Goal: Information Seeking & Learning: Learn about a topic

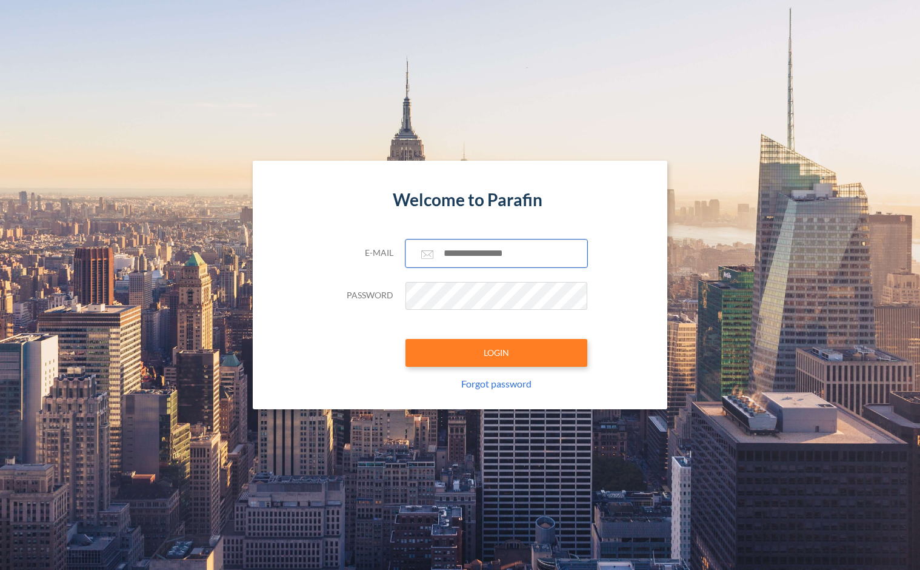
click at [491, 245] on input "text" at bounding box center [496, 253] width 182 height 28
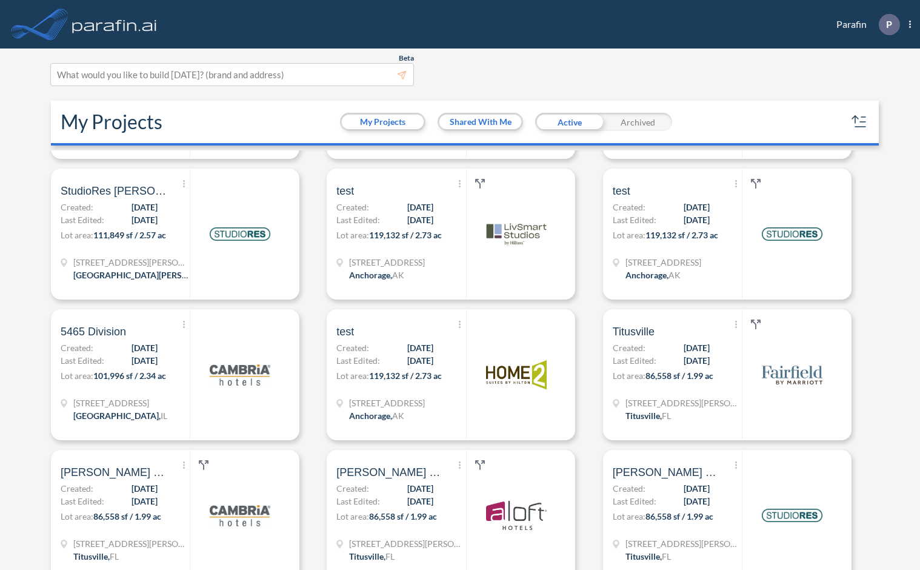
scroll to position [424, 0]
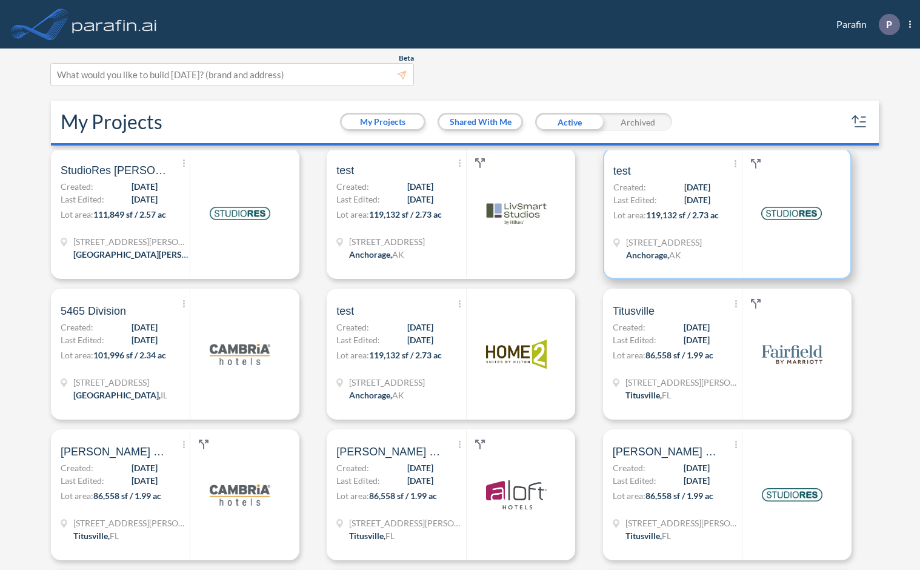
click at [684, 203] on span "[DATE]" at bounding box center [697, 199] width 26 height 13
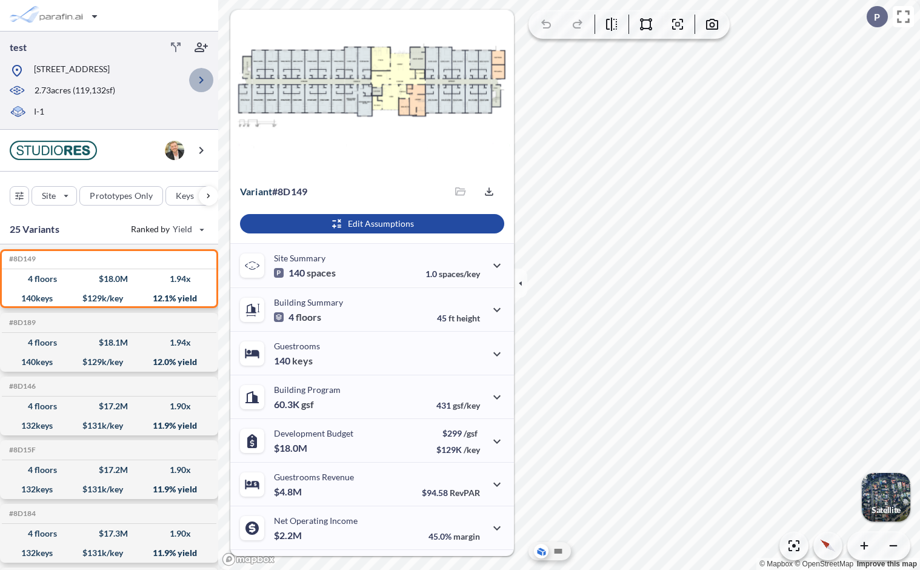
click at [199, 83] on icon "button" at bounding box center [201, 80] width 15 height 15
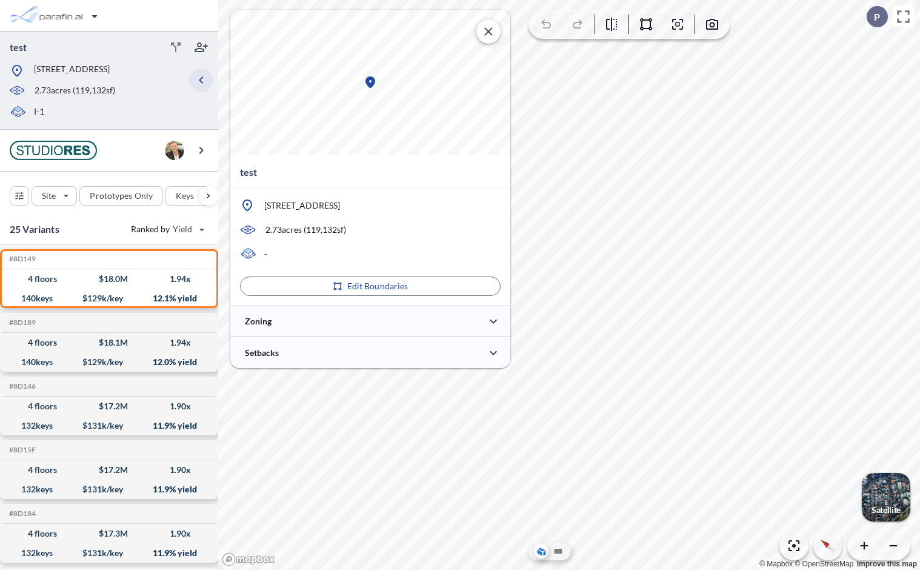
type input "*****"
click at [376, 323] on div at bounding box center [370, 320] width 280 height 31
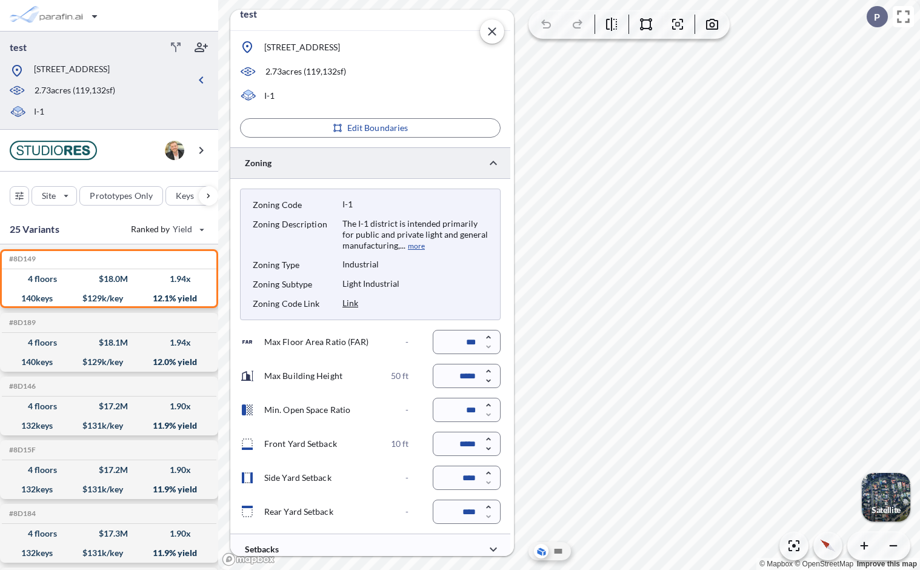
scroll to position [200, 0]
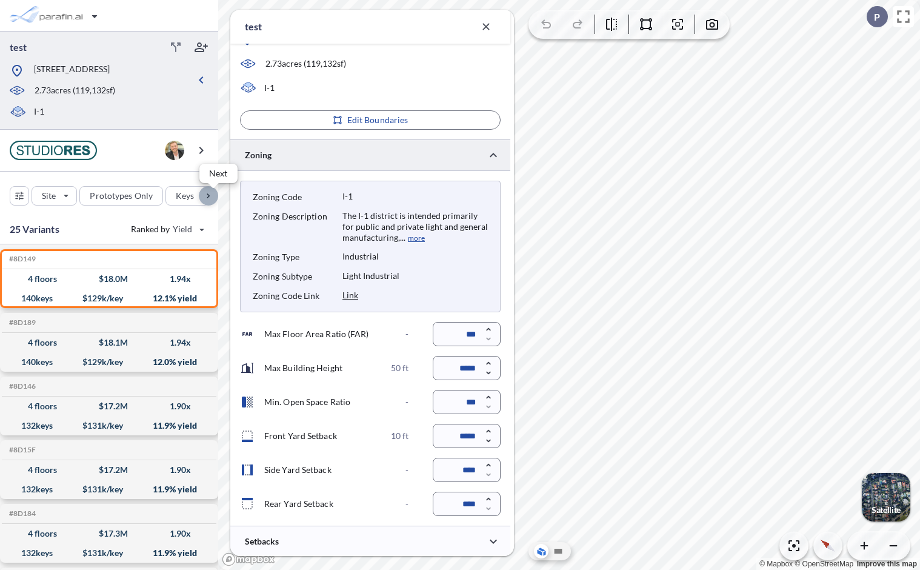
click at [210, 191] on div "button" at bounding box center [208, 195] width 19 height 19
click at [68, 196] on div "button" at bounding box center [58, 196] width 46 height 18
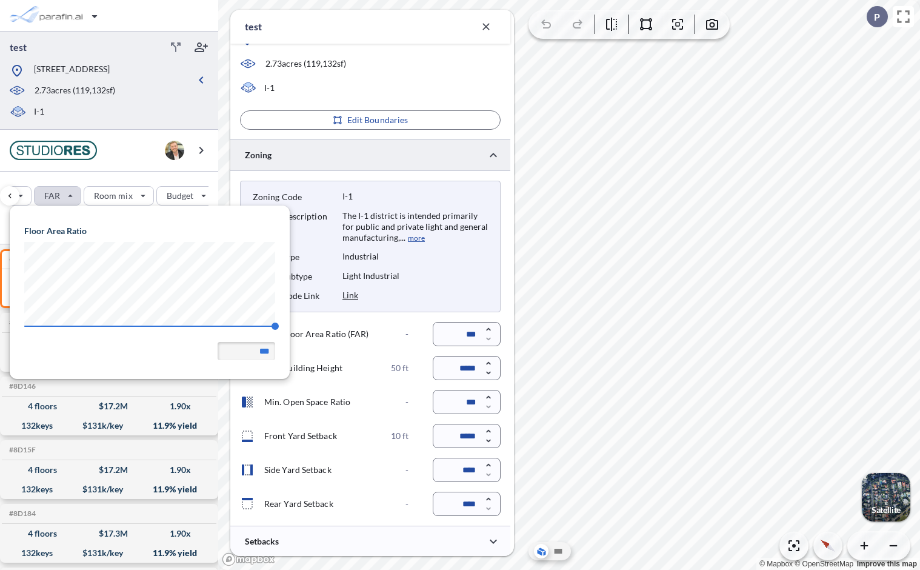
scroll to position [172, 280]
click at [68, 196] on div "button" at bounding box center [58, 196] width 46 height 18
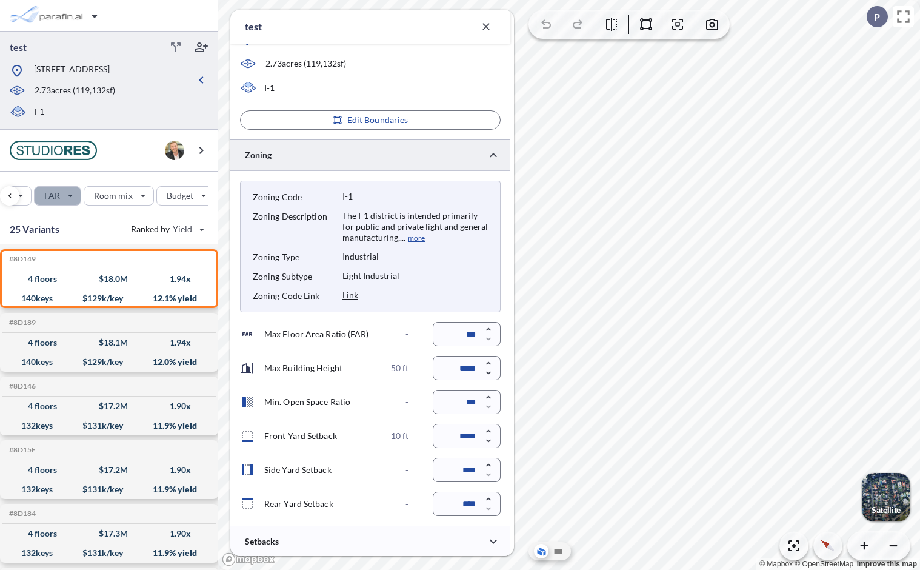
click at [68, 196] on div "button" at bounding box center [58, 196] width 46 height 18
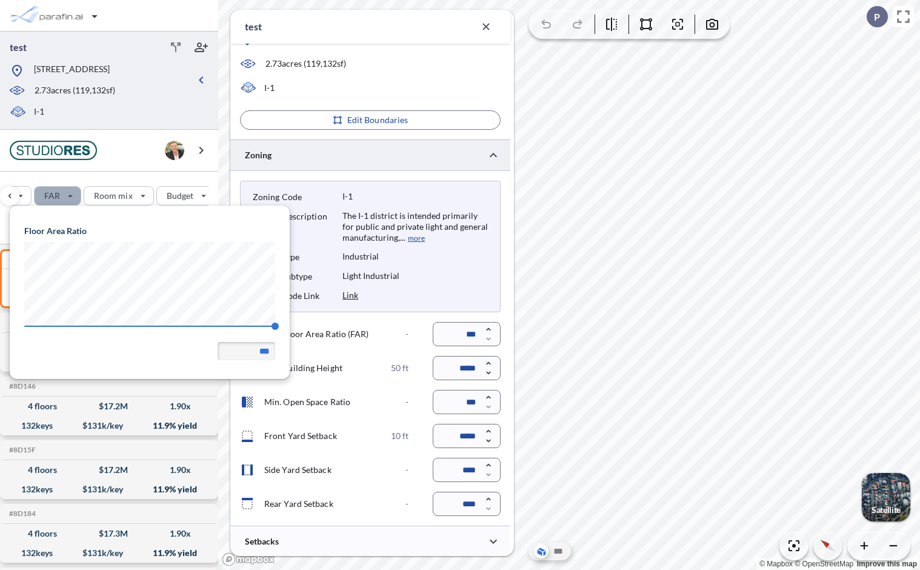
click at [68, 196] on div "button" at bounding box center [58, 196] width 46 height 18
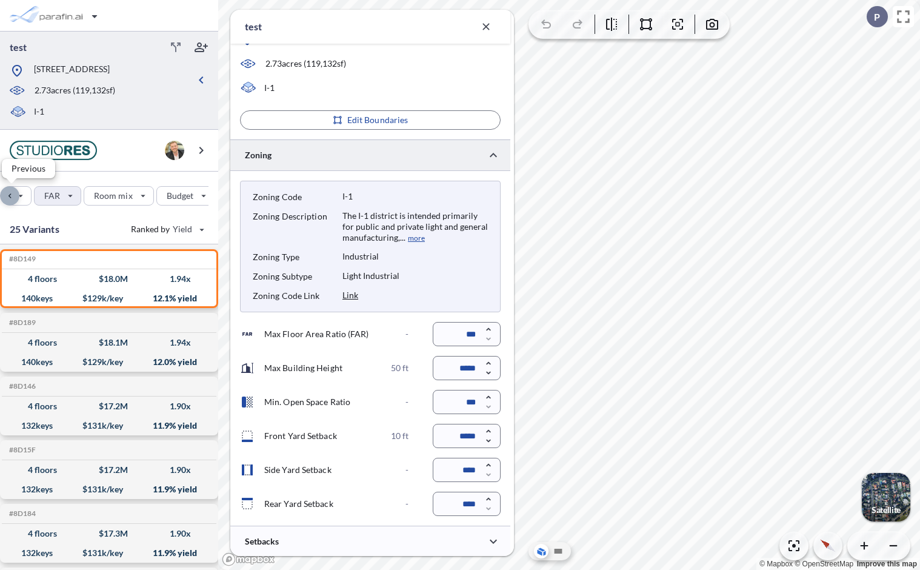
click at [11, 193] on div "button" at bounding box center [9, 195] width 19 height 19
click at [210, 193] on div "button" at bounding box center [208, 195] width 19 height 19
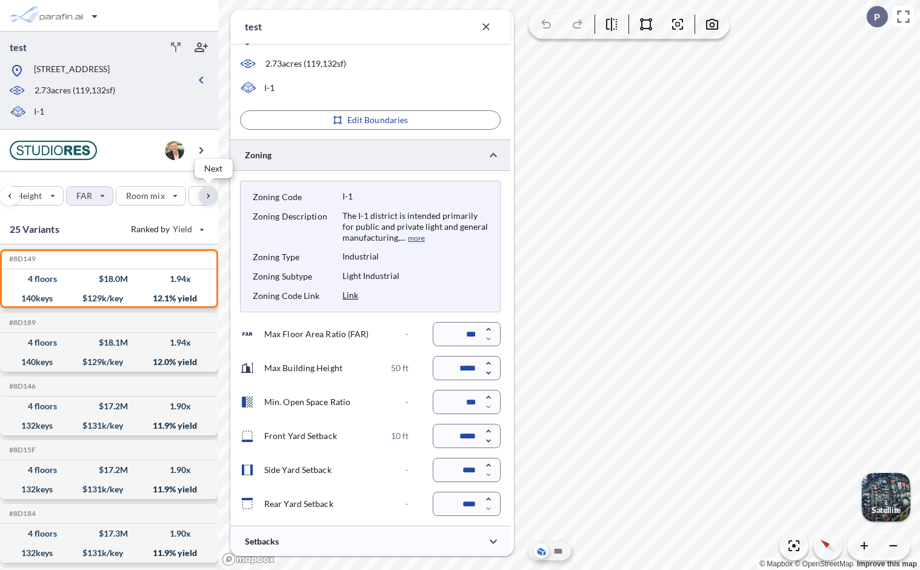
scroll to position [0, 273]
click at [210, 193] on div "button" at bounding box center [208, 195] width 19 height 19
click at [10, 193] on div "button" at bounding box center [9, 195] width 19 height 19
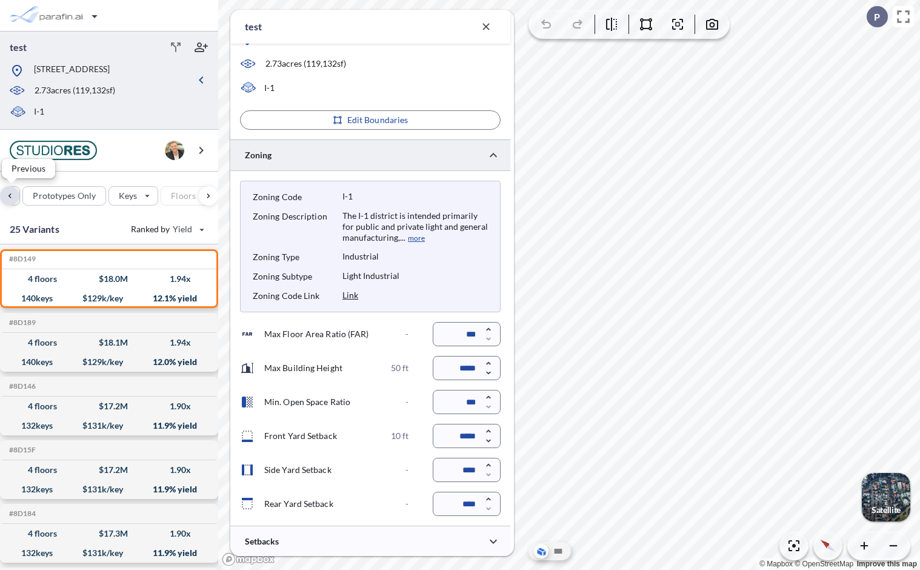
scroll to position [0, 29]
click at [10, 193] on div "button" at bounding box center [9, 195] width 19 height 19
click at [402, 437] on p "10 ft" at bounding box center [400, 435] width 18 height 11
click at [205, 192] on div "button" at bounding box center [208, 195] width 19 height 19
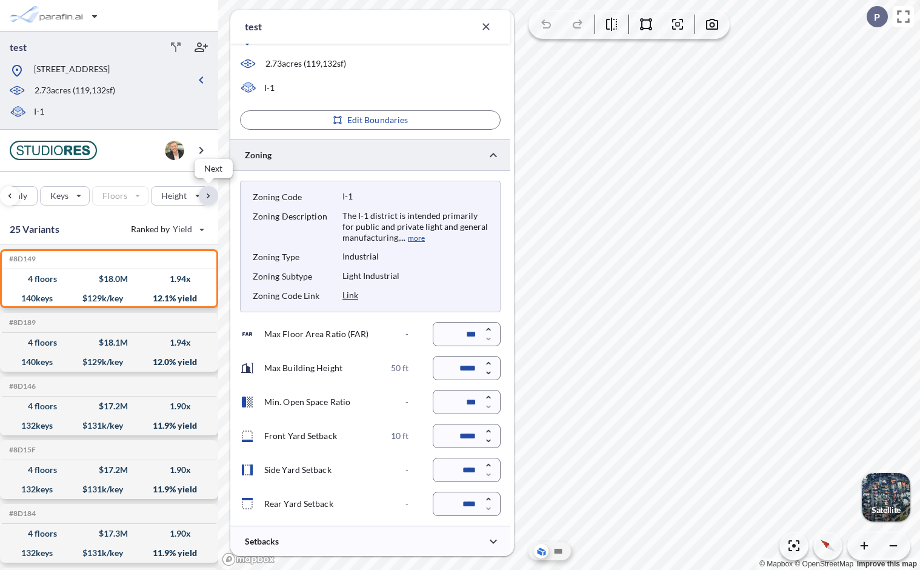
scroll to position [0, 147]
click at [164, 200] on div "button" at bounding box center [158, 196] width 56 height 18
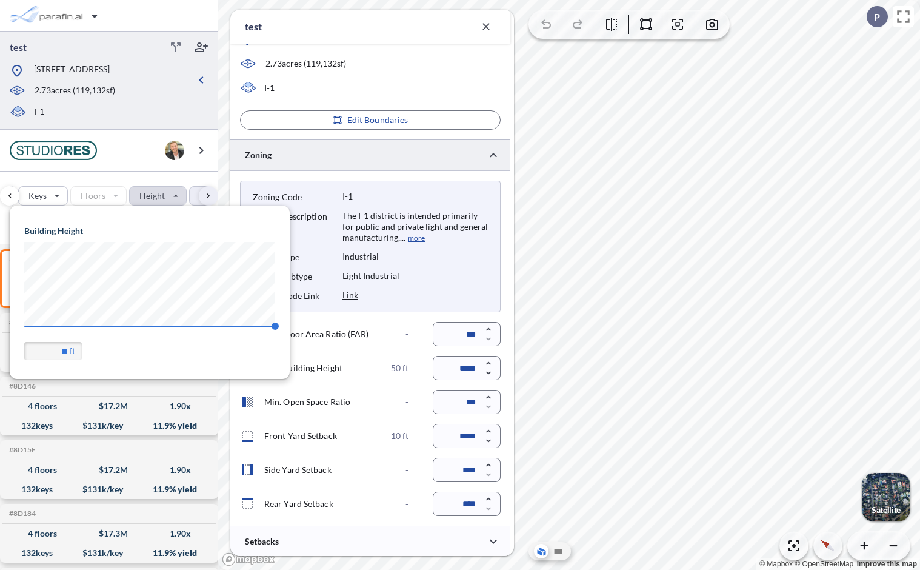
scroll to position [172, 280]
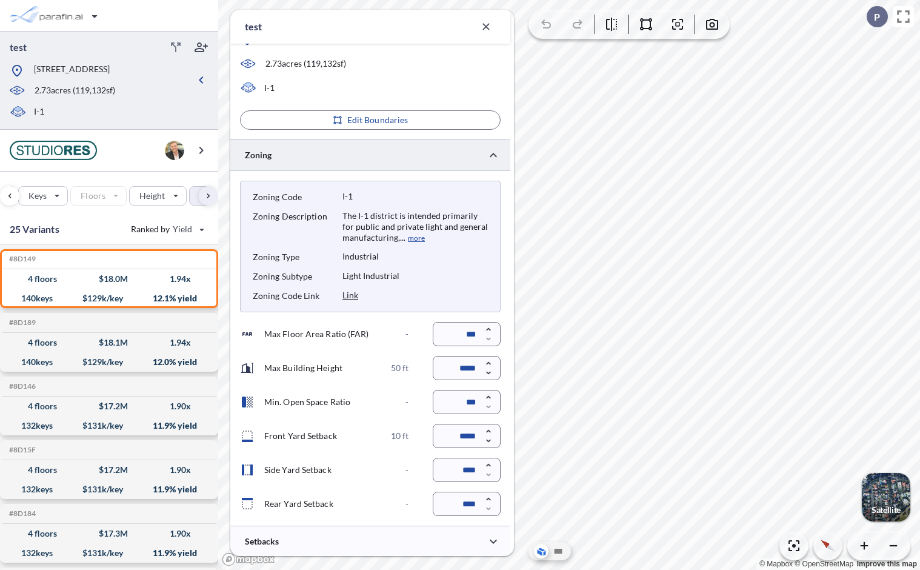
click at [474, 83] on div "I-1" at bounding box center [370, 88] width 280 height 15
drag, startPoint x: 371, startPoint y: 527, endPoint x: 371, endPoint y: 540, distance: 13.3
click at [371, 540] on div at bounding box center [370, 540] width 280 height 31
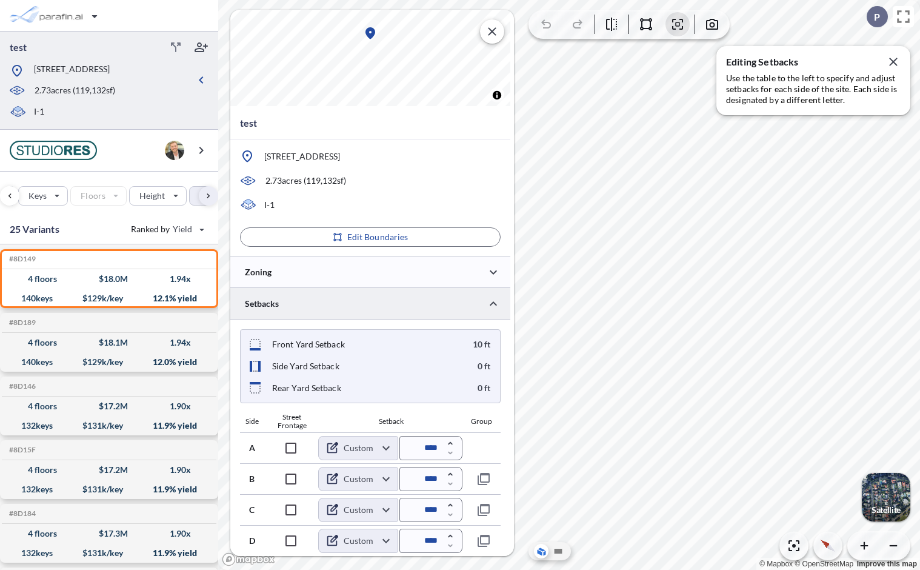
scroll to position [48, 0]
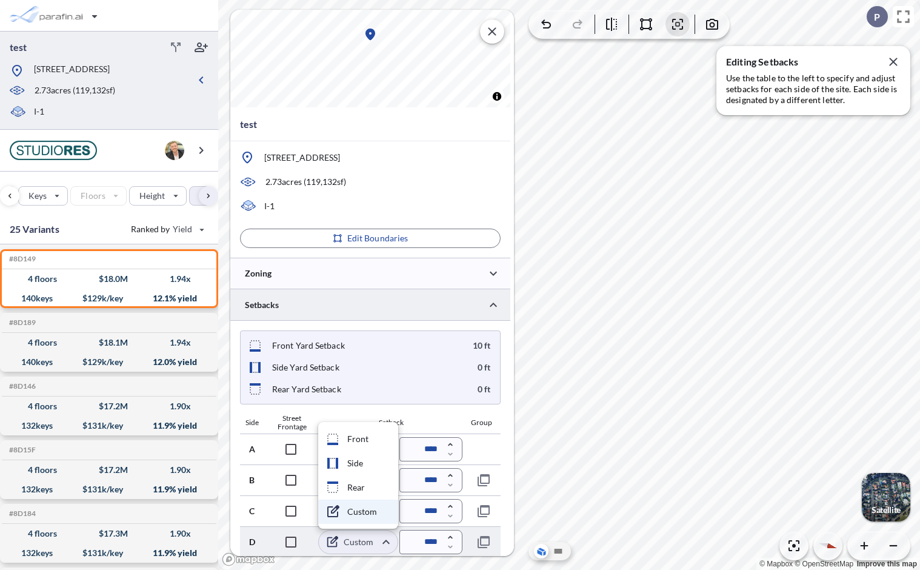
click at [387, 540] on body "test [STREET_ADDRESS] 2.73 acres ( 119,132 sf) I-1 Site Prototypes Only Keys Fl…" at bounding box center [460, 285] width 920 height 570
click at [360, 439] on li "Front" at bounding box center [358, 439] width 80 height 24
type input "*****"
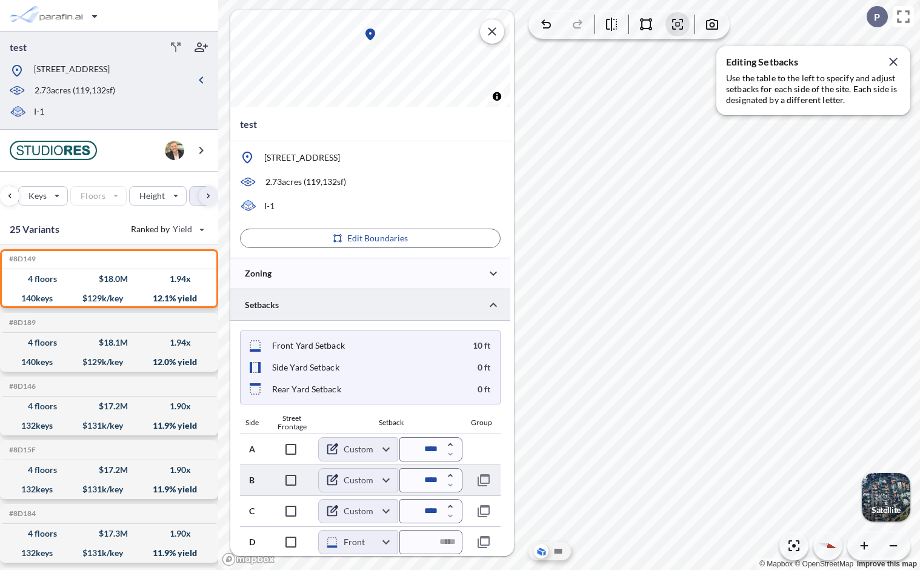
click at [389, 479] on body "test [STREET_ADDRESS] 2.73 acres ( 119,132 sf) I-1 Site Prototypes Only Keys Fl…" at bounding box center [460, 285] width 920 height 570
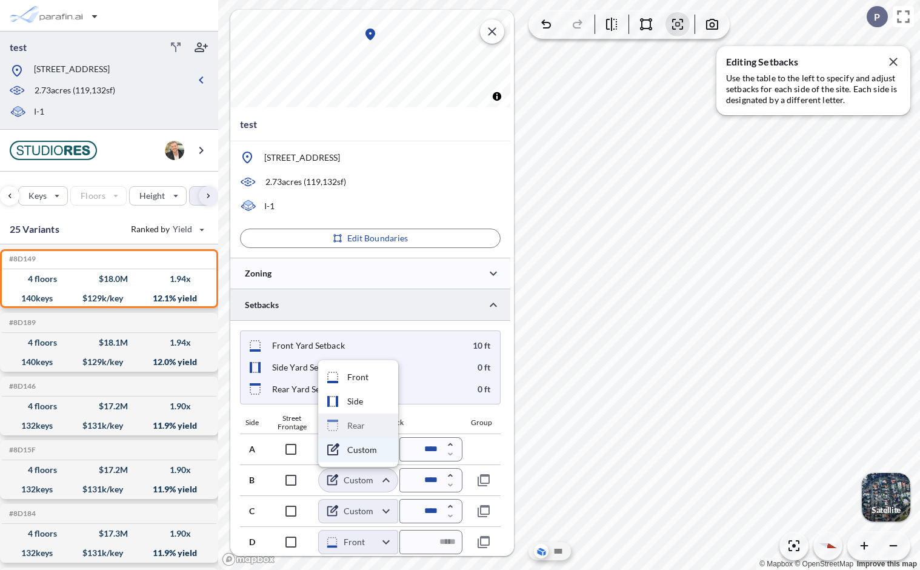
click at [364, 429] on li "Rear" at bounding box center [358, 425] width 80 height 24
type input "****"
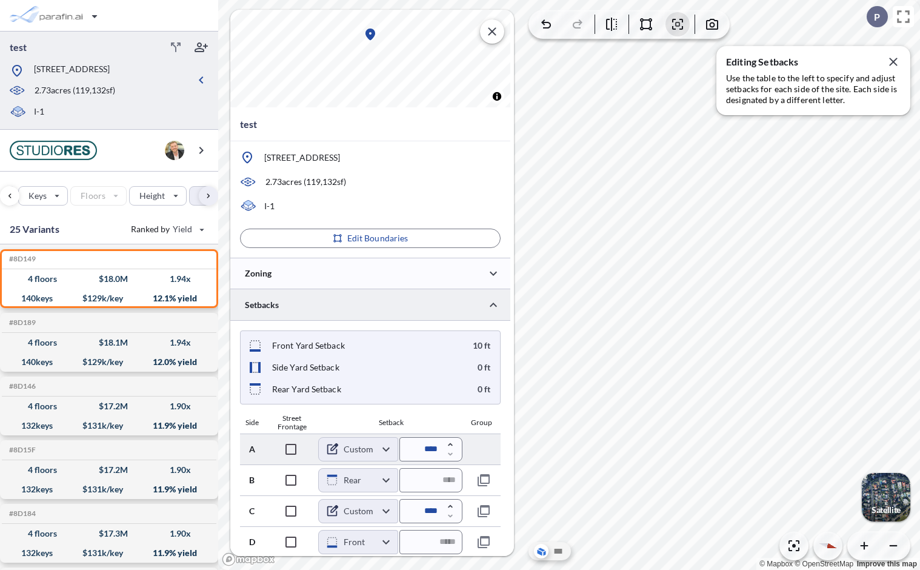
click at [381, 447] on body "test [STREET_ADDRESS] 2.73 acres ( 119,132 sf) I-1 Site Prototypes Only Keys Fl…" at bounding box center [460, 285] width 920 height 570
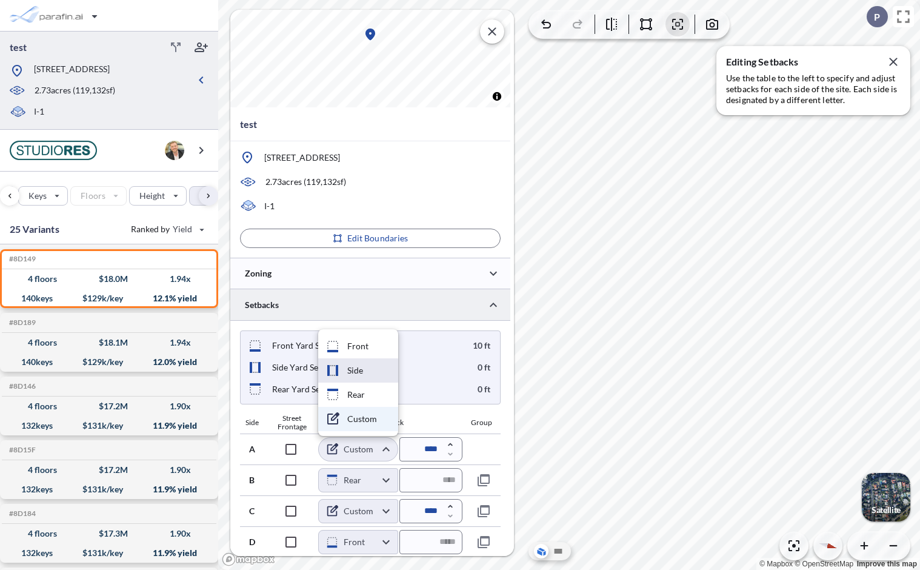
click at [359, 371] on li "Side" at bounding box center [358, 370] width 80 height 24
type input "****"
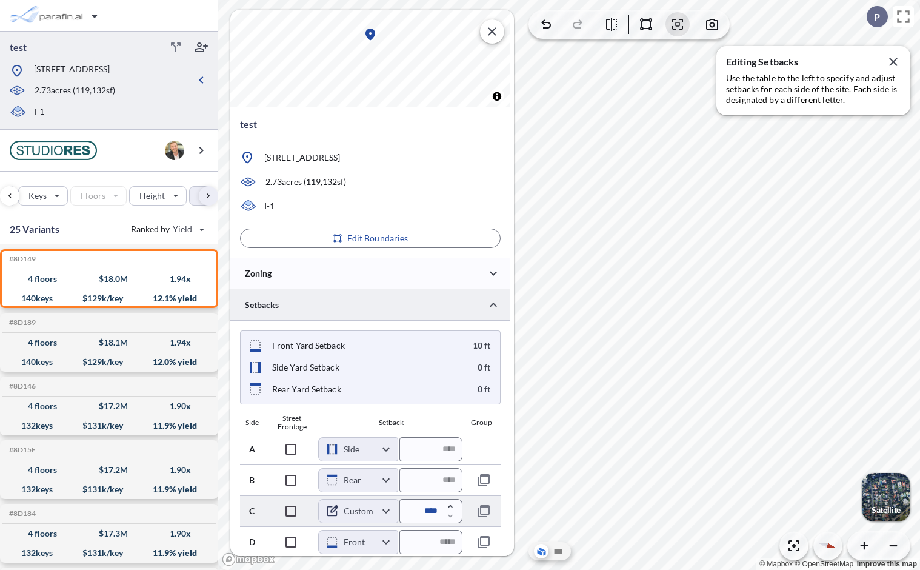
click at [387, 509] on body "test [STREET_ADDRESS] 2.73 acres ( 119,132 sf) I-1 Site Prototypes Only Keys Fl…" at bounding box center [460, 285] width 920 height 570
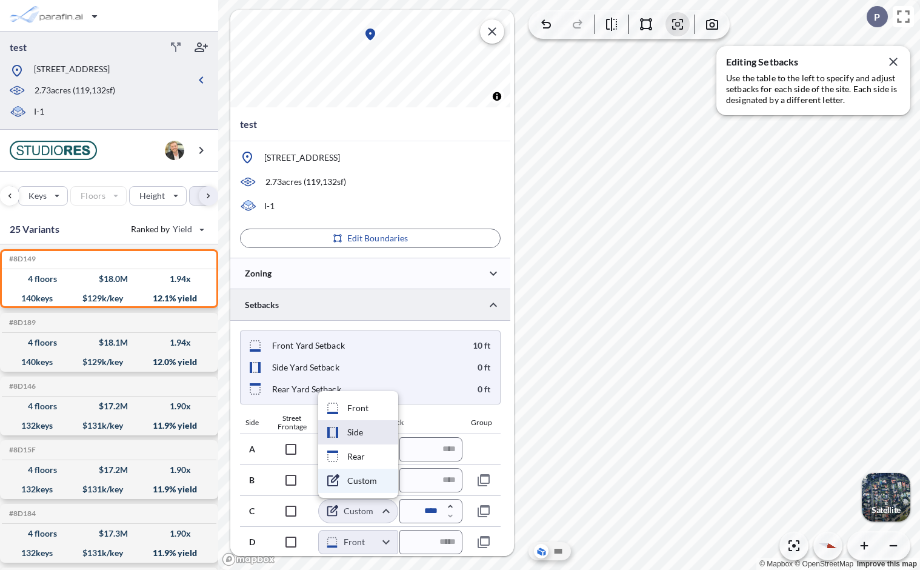
click at [373, 432] on li "Side" at bounding box center [358, 432] width 80 height 24
type input "****"
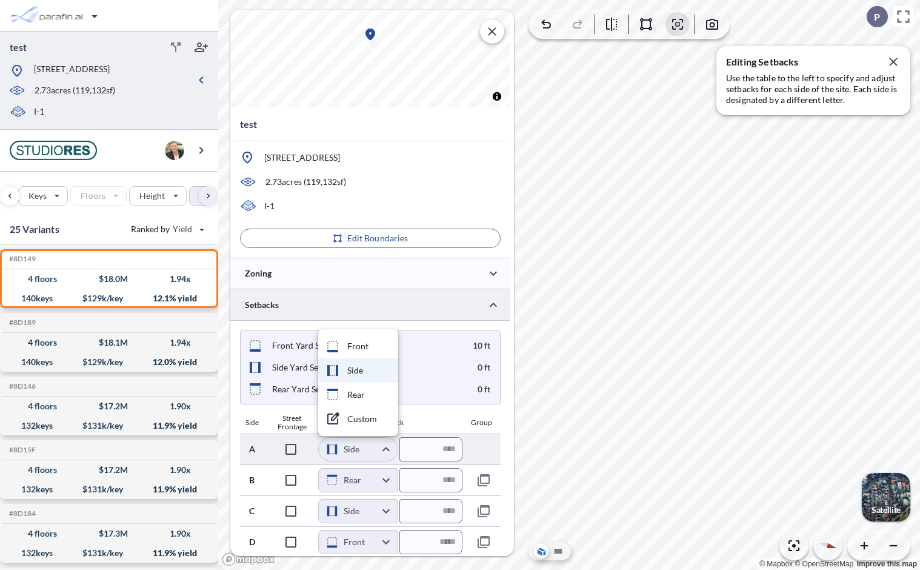
click at [387, 446] on body "test [STREET_ADDRESS] 2.73 acres ( 119,132 sf) I-1 Site Prototypes Only Keys Fl…" at bounding box center [460, 285] width 920 height 570
click at [387, 446] on div at bounding box center [460, 285] width 920 height 570
click at [385, 448] on body "test [STREET_ADDRESS] 2.73 acres ( 119,132 sf) I-1 Site Prototypes Only Keys Fl…" at bounding box center [460, 285] width 920 height 570
click at [385, 448] on div at bounding box center [460, 285] width 920 height 570
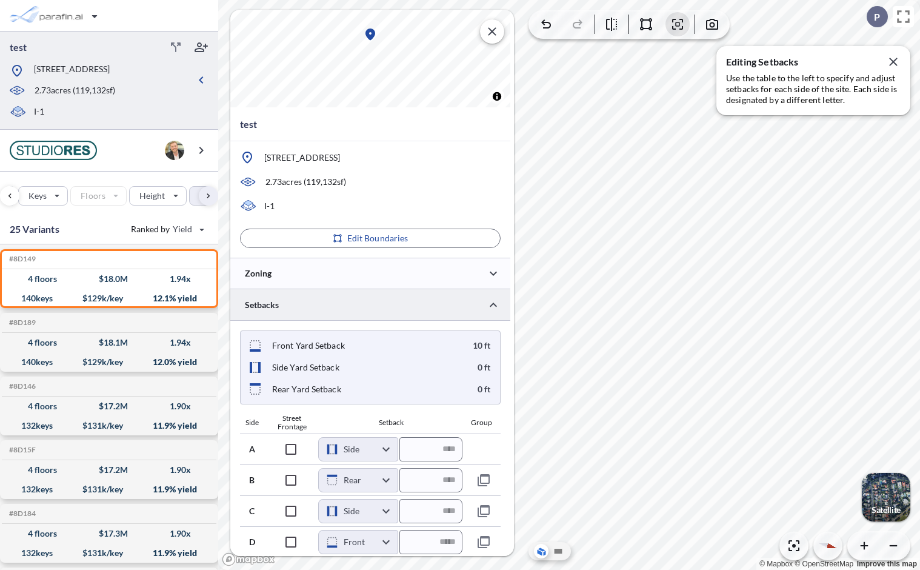
click at [385, 450] on body "test [STREET_ADDRESS] 2.73 acres ( 119,132 sf) I-1 Site Prototypes Only Keys Fl…" at bounding box center [460, 285] width 920 height 570
click at [385, 450] on div at bounding box center [460, 285] width 920 height 570
click at [385, 450] on body "test [STREET_ADDRESS] 2.73 acres ( 119,132 sf) I-1 Site Prototypes Only Keys Fl…" at bounding box center [460, 285] width 920 height 570
click at [385, 453] on div at bounding box center [460, 285] width 920 height 570
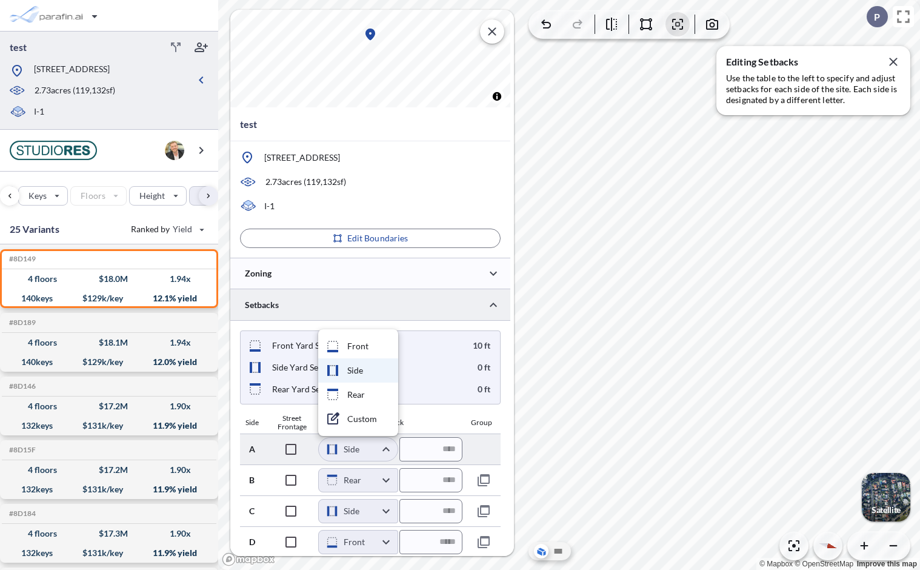
click at [385, 453] on body "test [STREET_ADDRESS] 2.73 acres ( 119,132 sf) I-1 Site Prototypes Only Keys Fl…" at bounding box center [460, 285] width 920 height 570
click at [385, 453] on div at bounding box center [460, 285] width 920 height 570
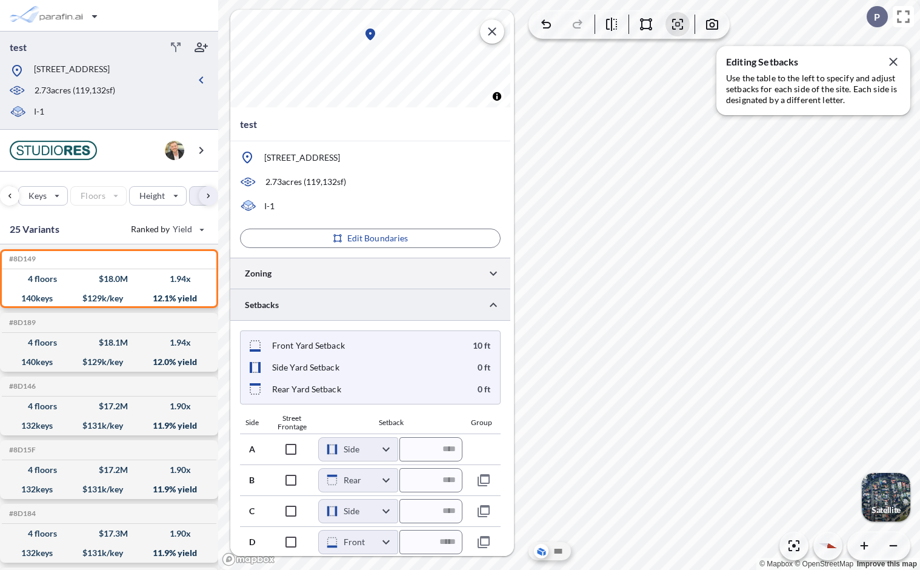
click at [436, 267] on div at bounding box center [370, 273] width 280 height 31
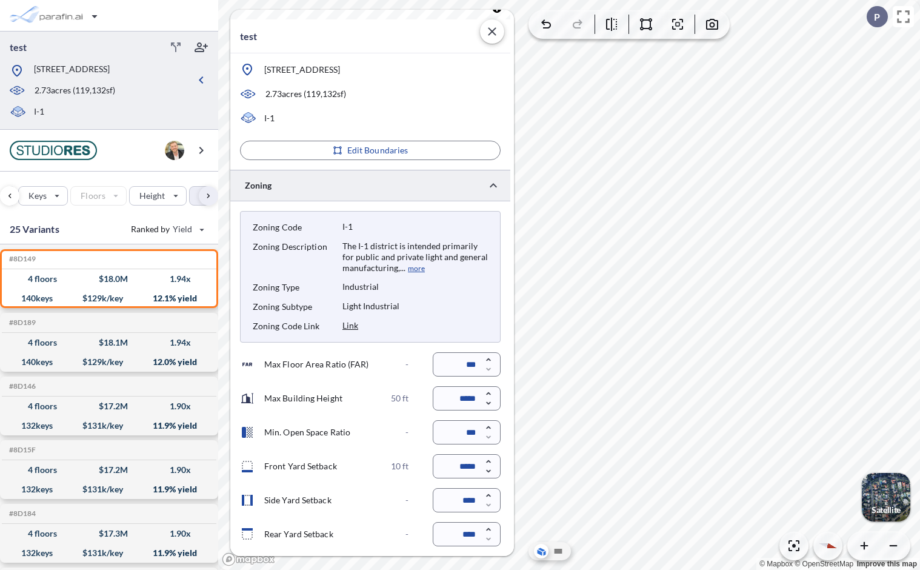
scroll to position [200, 0]
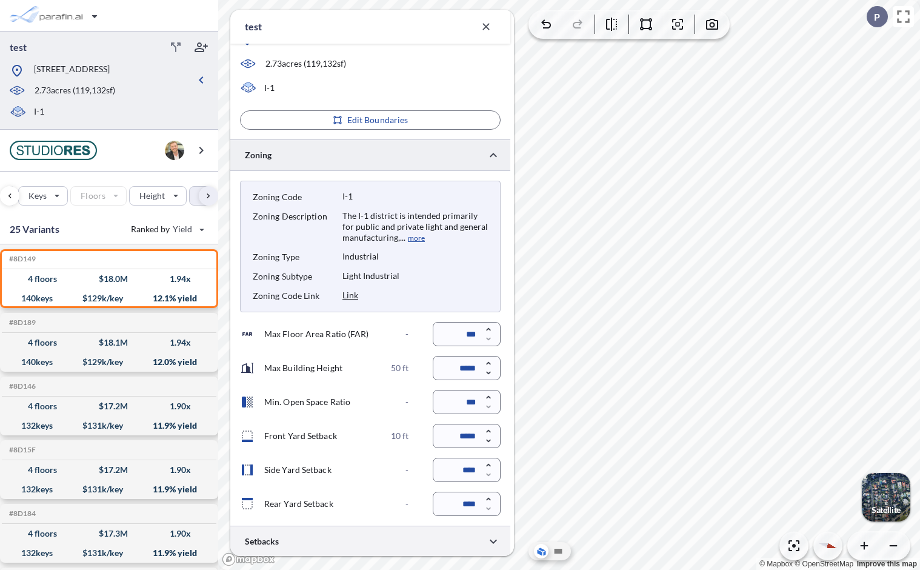
click at [412, 544] on div at bounding box center [370, 540] width 280 height 31
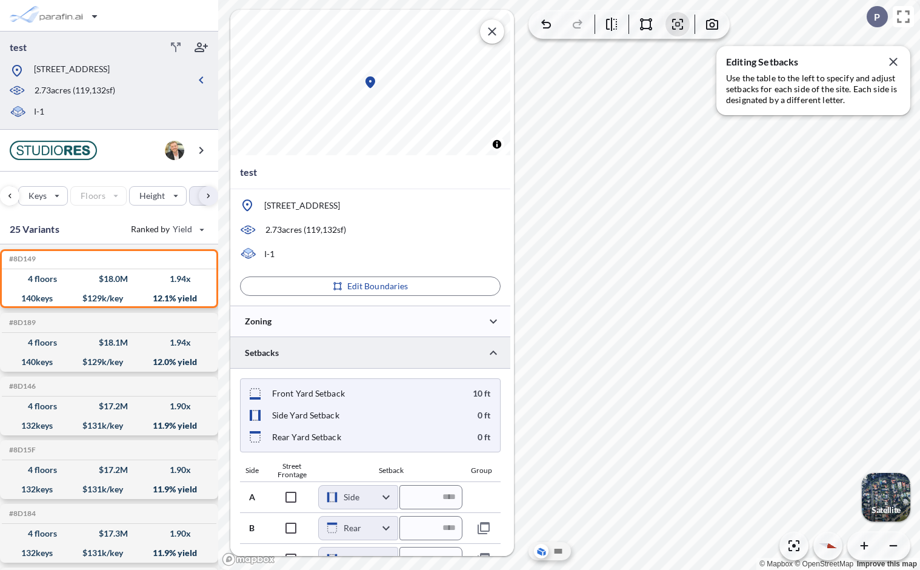
scroll to position [48, 0]
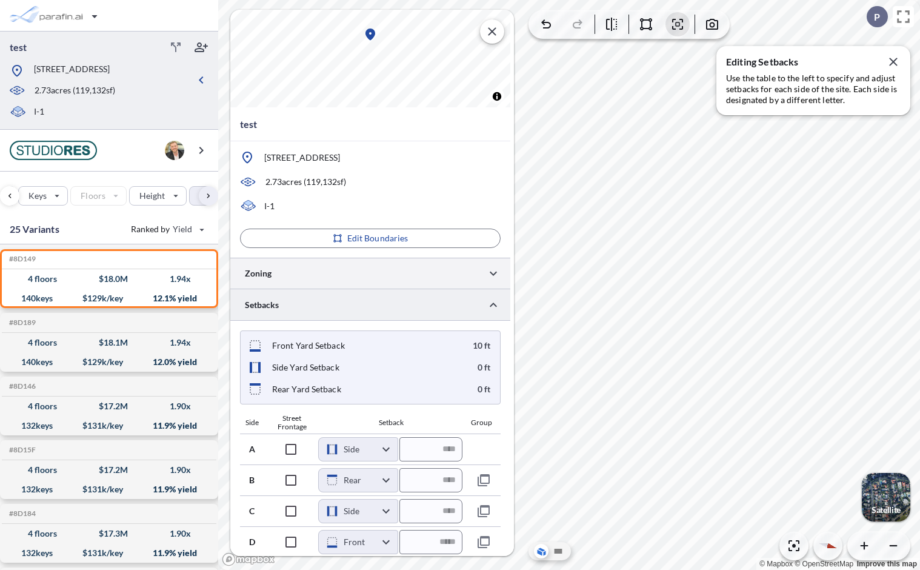
click at [395, 267] on div at bounding box center [370, 273] width 280 height 31
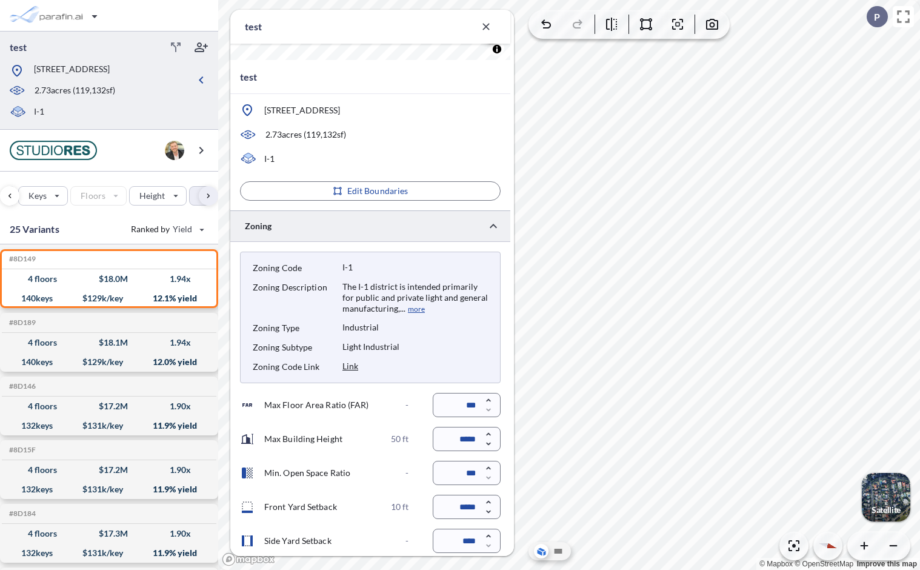
scroll to position [200, 0]
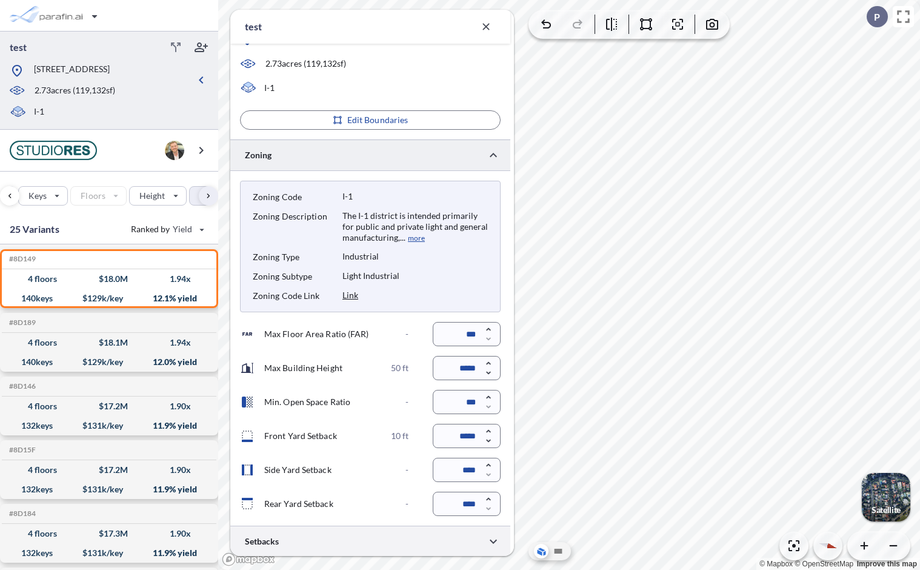
click at [382, 548] on div at bounding box center [370, 540] width 280 height 31
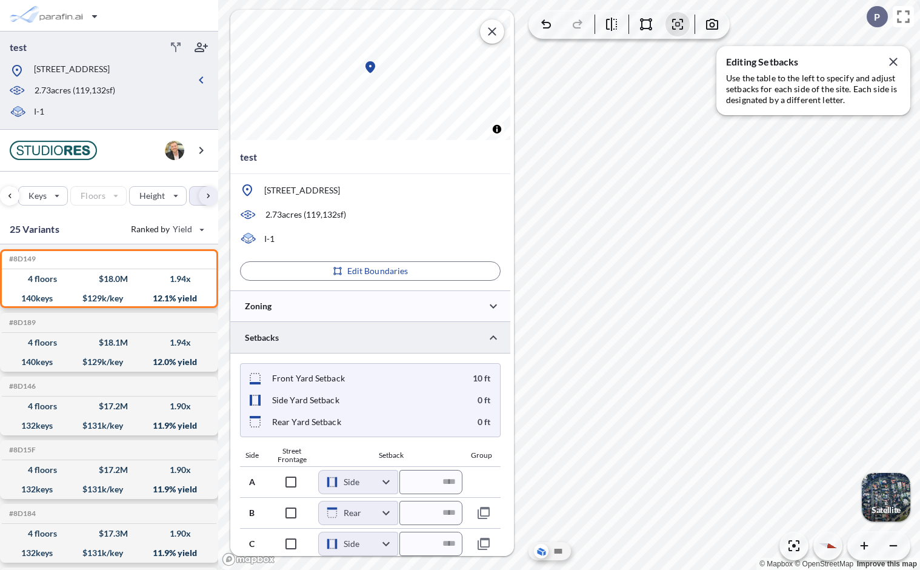
scroll to position [0, 0]
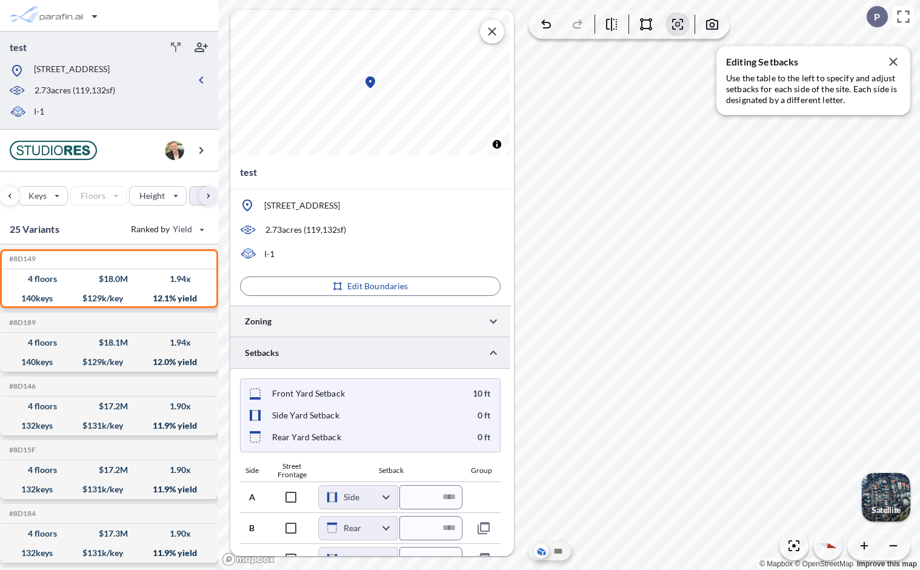
click at [410, 317] on div at bounding box center [370, 320] width 280 height 31
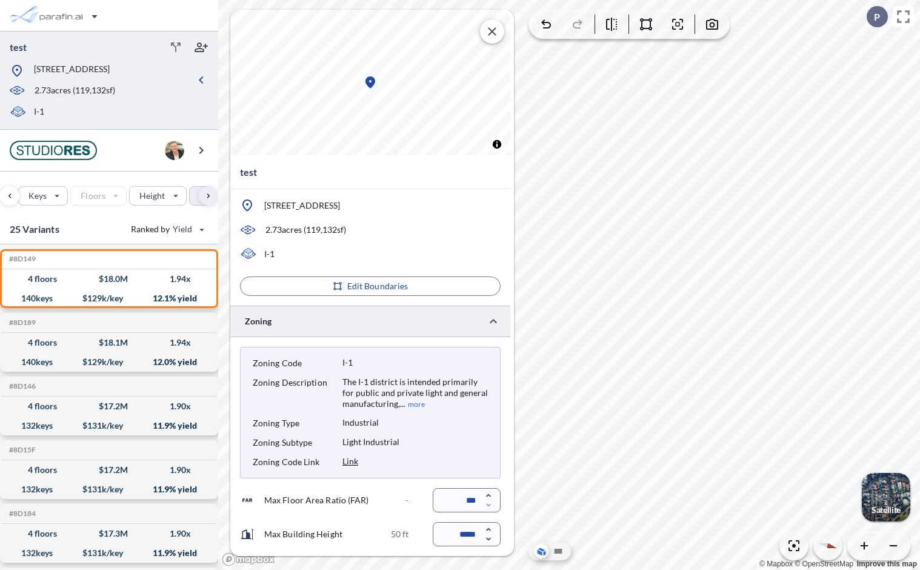
click at [418, 403] on button "more" at bounding box center [414, 404] width 19 height 11
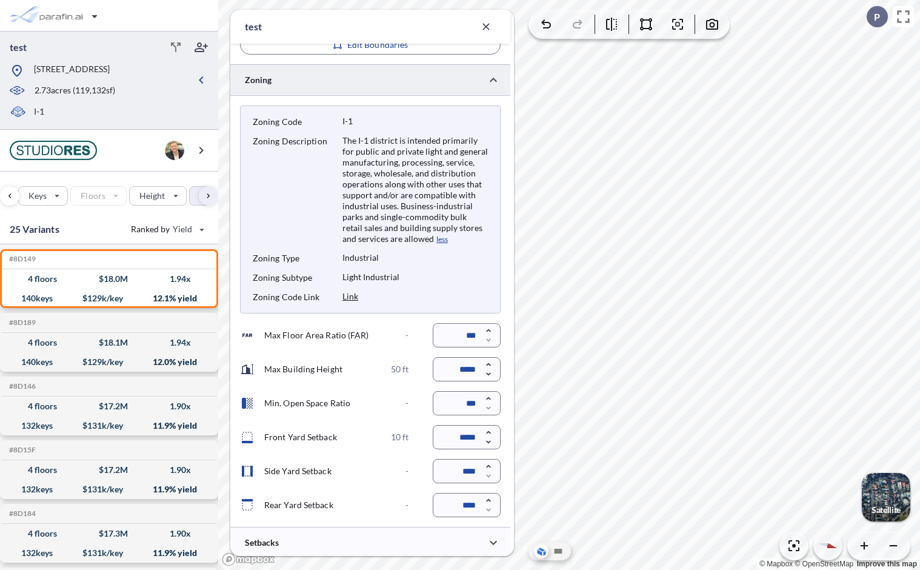
scroll to position [276, 0]
click at [434, 236] on button "less" at bounding box center [441, 238] width 14 height 11
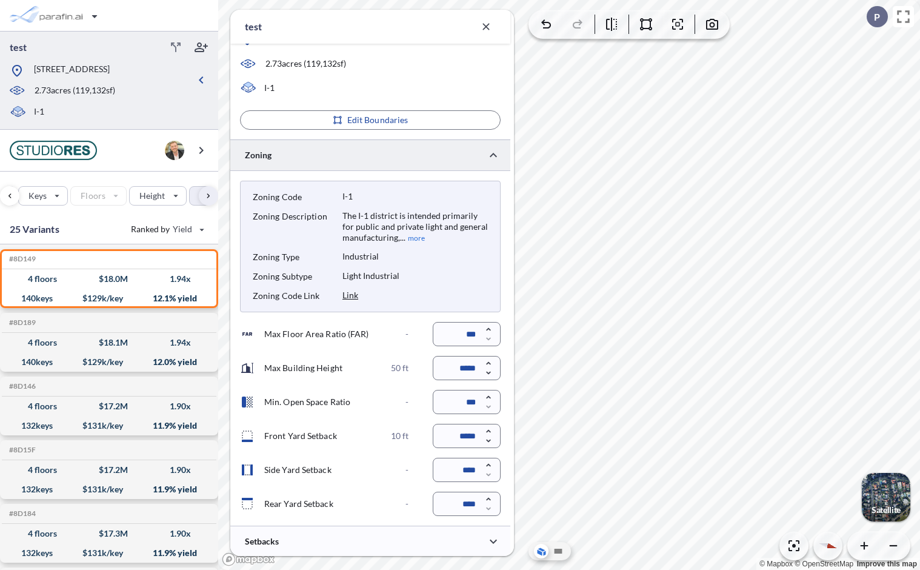
click at [425, 236] on div "The I-1 district is intended primarily for public and private light and general…" at bounding box center [414, 226] width 145 height 33
click at [418, 242] on button "more" at bounding box center [414, 238] width 19 height 11
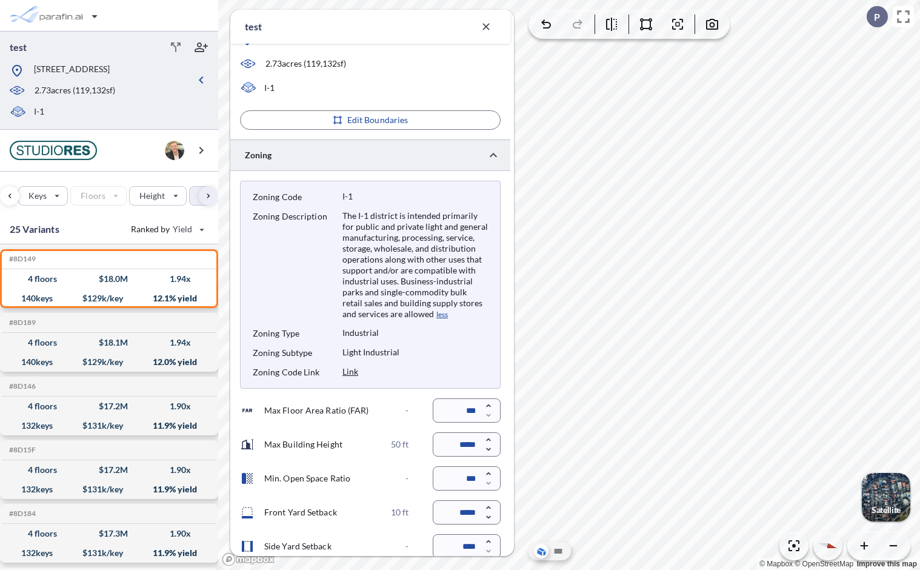
click at [432, 315] on div "The I-1 district is intended primarily for public and private light and general…" at bounding box center [414, 265] width 145 height 110
click at [434, 318] on button "less" at bounding box center [441, 314] width 14 height 11
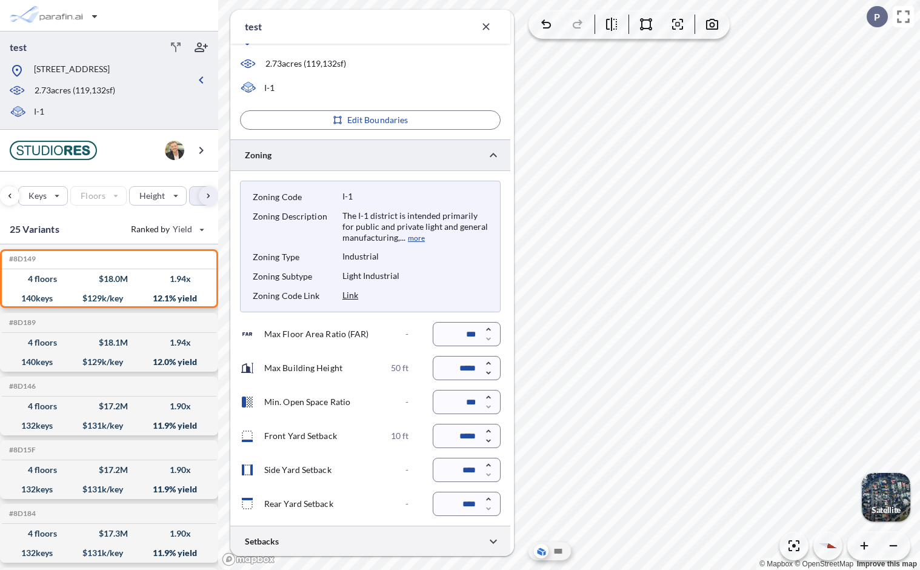
click at [416, 549] on div at bounding box center [370, 540] width 280 height 31
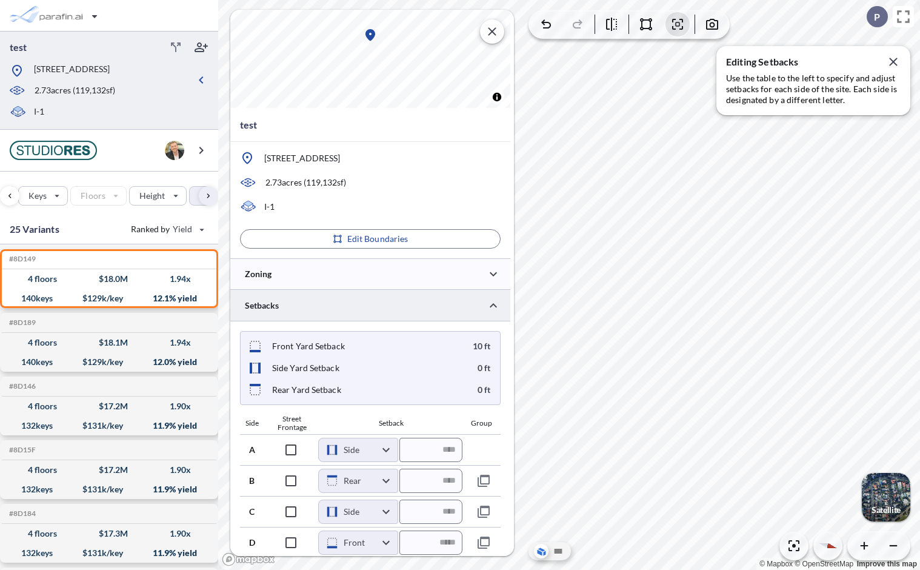
scroll to position [48, 0]
click at [383, 267] on div at bounding box center [370, 273] width 280 height 31
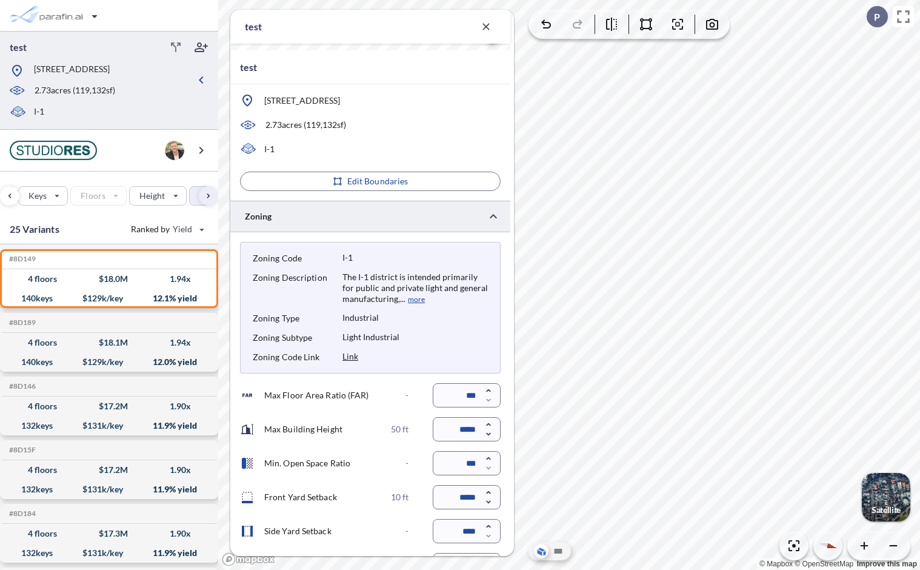
scroll to position [200, 0]
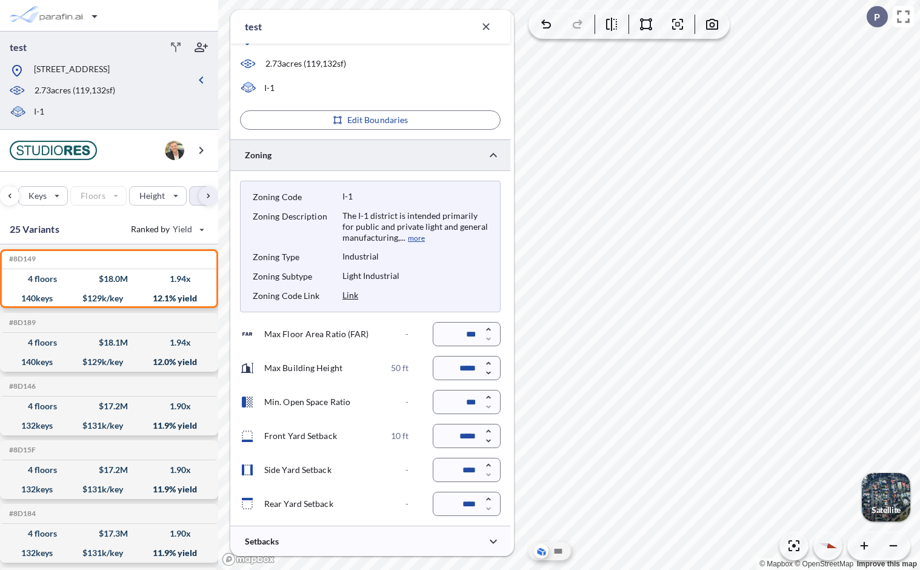
click at [379, 146] on div at bounding box center [370, 154] width 280 height 31
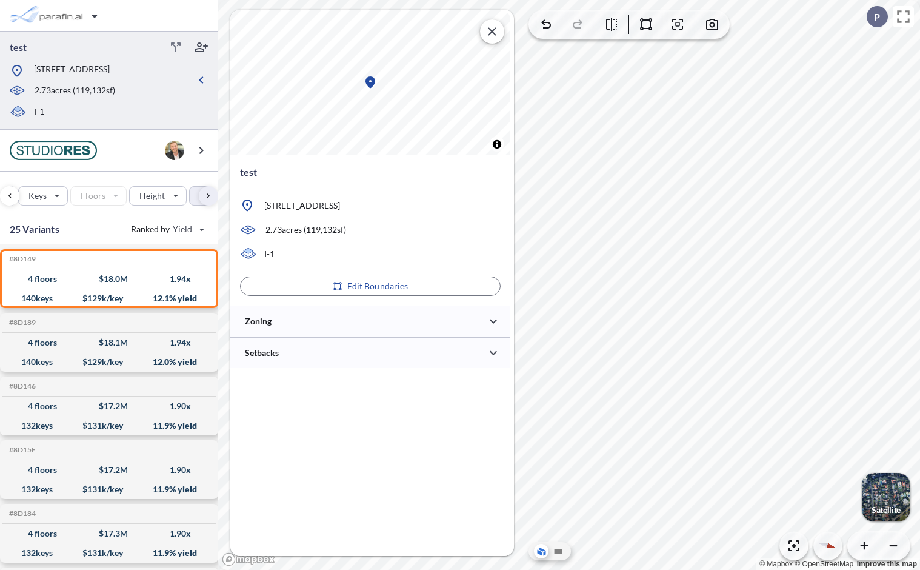
scroll to position [0, 0]
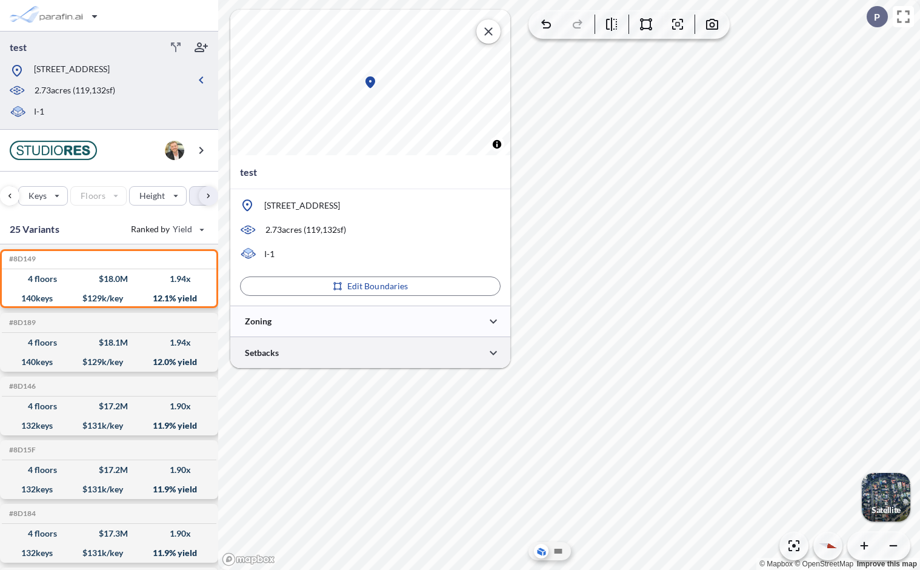
click at [387, 353] on div at bounding box center [370, 352] width 280 height 31
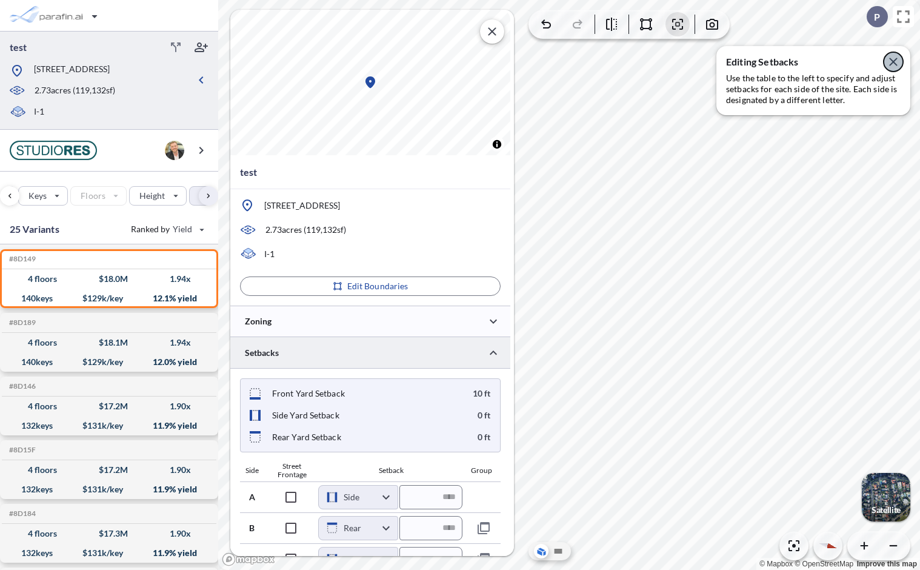
click at [892, 62] on icon "button" at bounding box center [893, 62] width 15 height 15
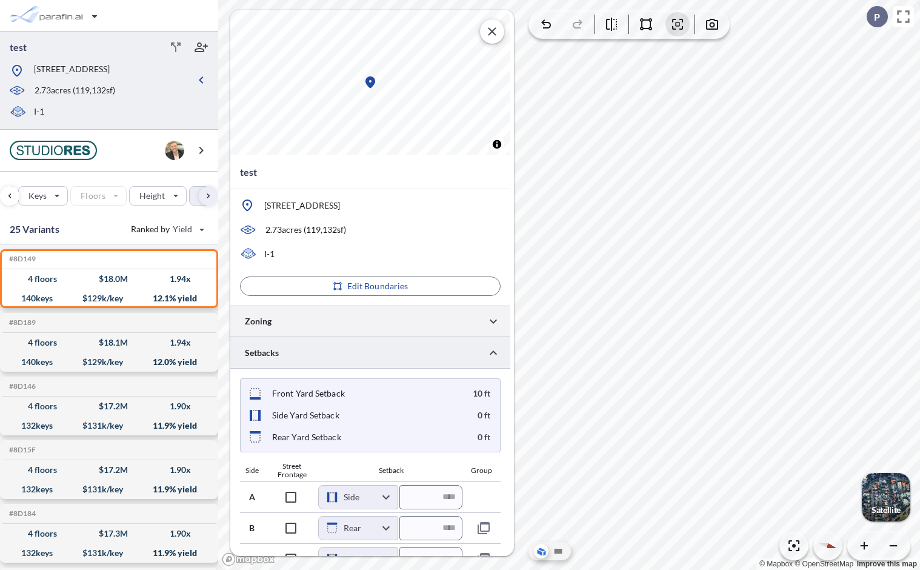
click at [355, 325] on div at bounding box center [370, 320] width 280 height 31
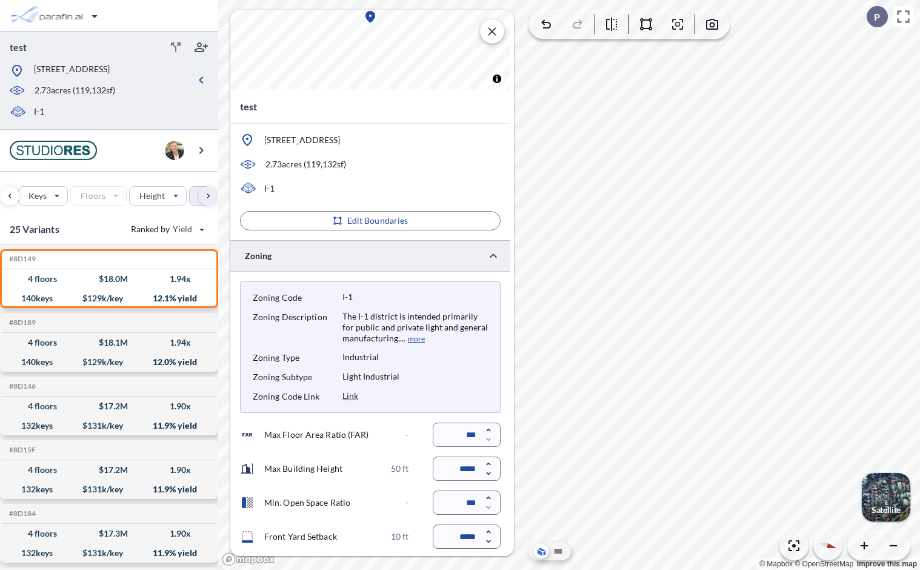
scroll to position [200, 0]
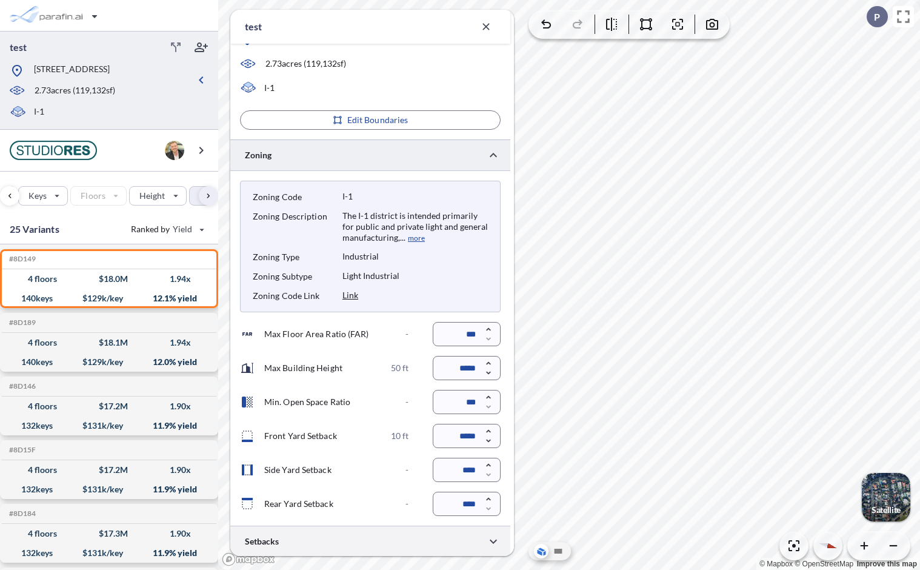
click at [336, 542] on div at bounding box center [370, 540] width 280 height 31
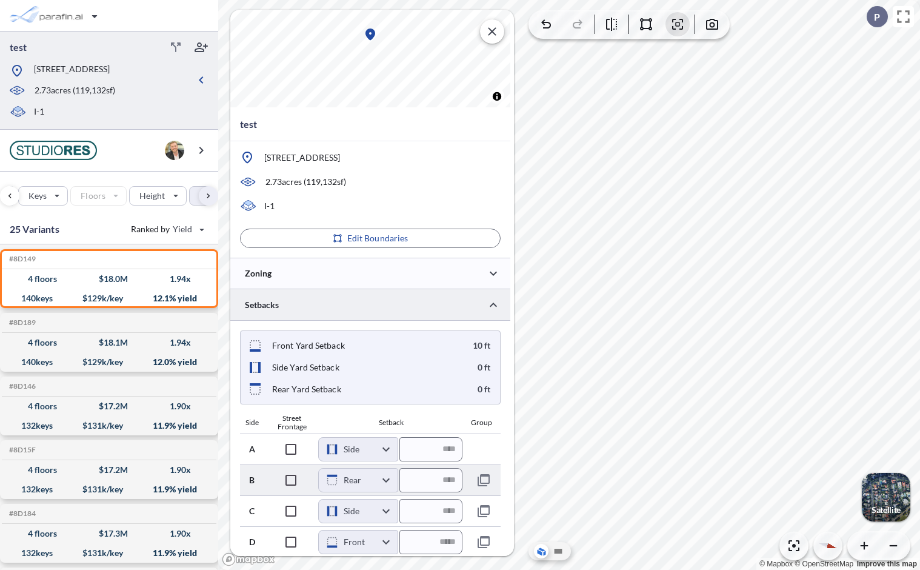
scroll to position [48, 0]
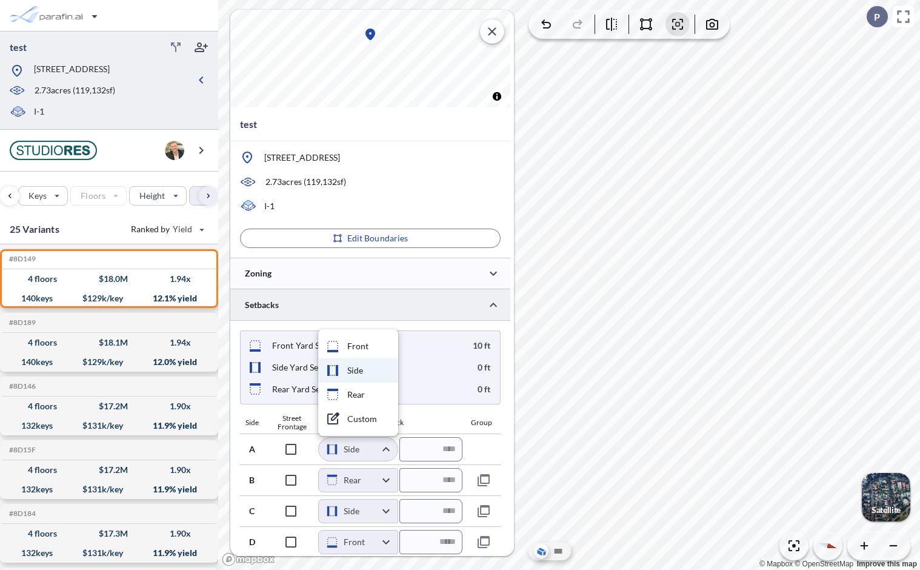
click at [383, 447] on body "test [STREET_ADDRESS] 2.73 acres ( 119,132 sf) I-1 Site Prototypes Only Keys Fl…" at bounding box center [460, 285] width 920 height 570
click at [369, 418] on li "Custom" at bounding box center [358, 419] width 80 height 24
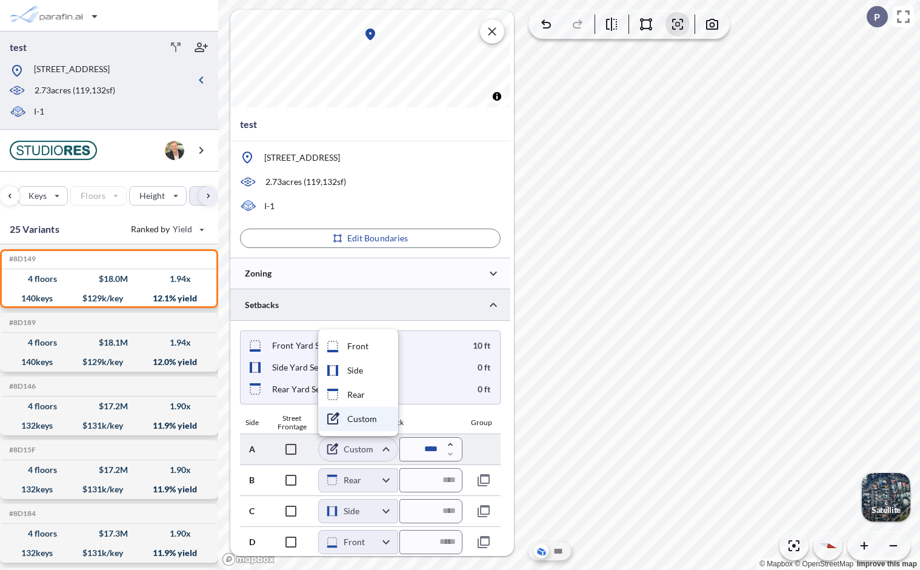
click at [385, 450] on body "test [STREET_ADDRESS] 2.73 acres ( 119,132 sf) I-1 Site Prototypes Only Keys Fl…" at bounding box center [460, 285] width 920 height 570
click at [362, 365] on li "Side" at bounding box center [358, 370] width 80 height 24
type input "****"
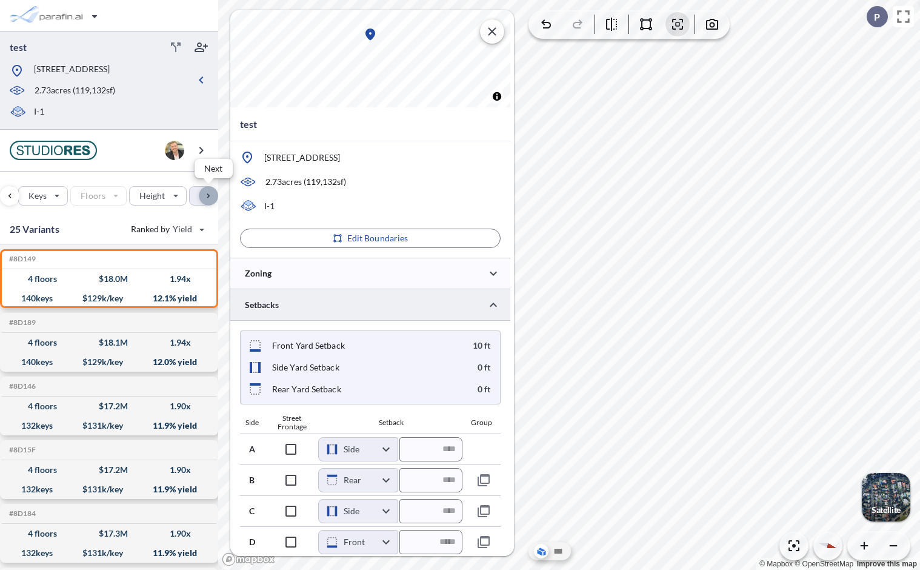
click at [204, 192] on div "button" at bounding box center [208, 195] width 19 height 19
click at [204, 192] on button "Budget" at bounding box center [185, 195] width 59 height 19
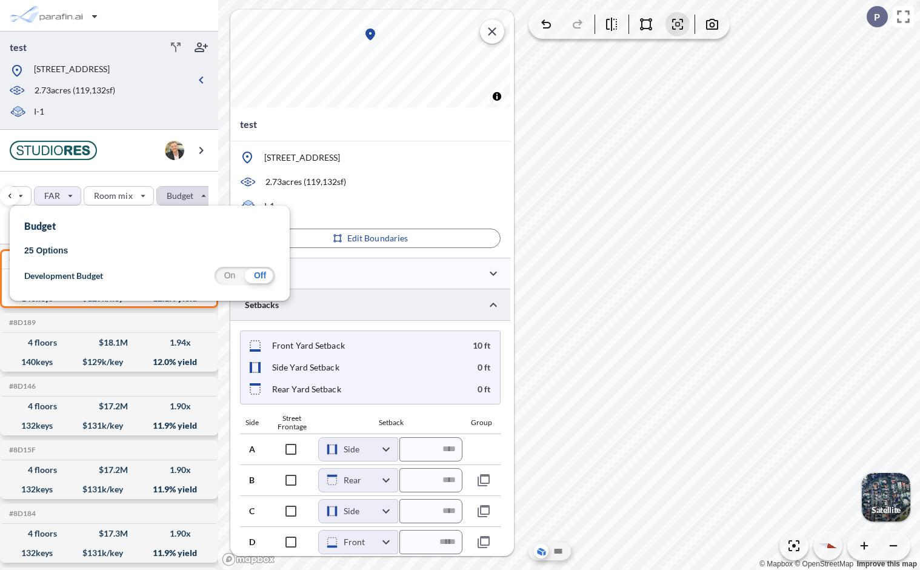
click at [204, 192] on div "button" at bounding box center [186, 196] width 58 height 18
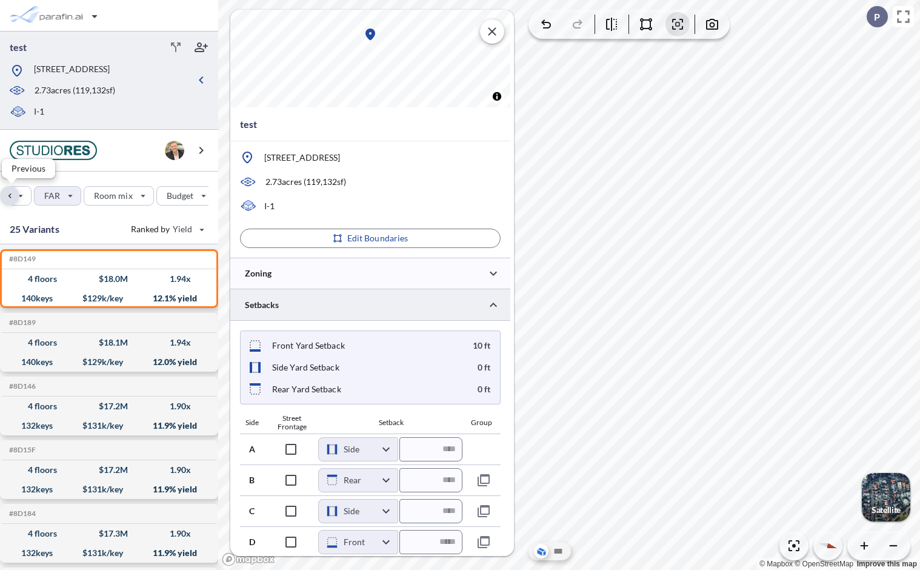
click at [9, 195] on div "button" at bounding box center [9, 195] width 19 height 19
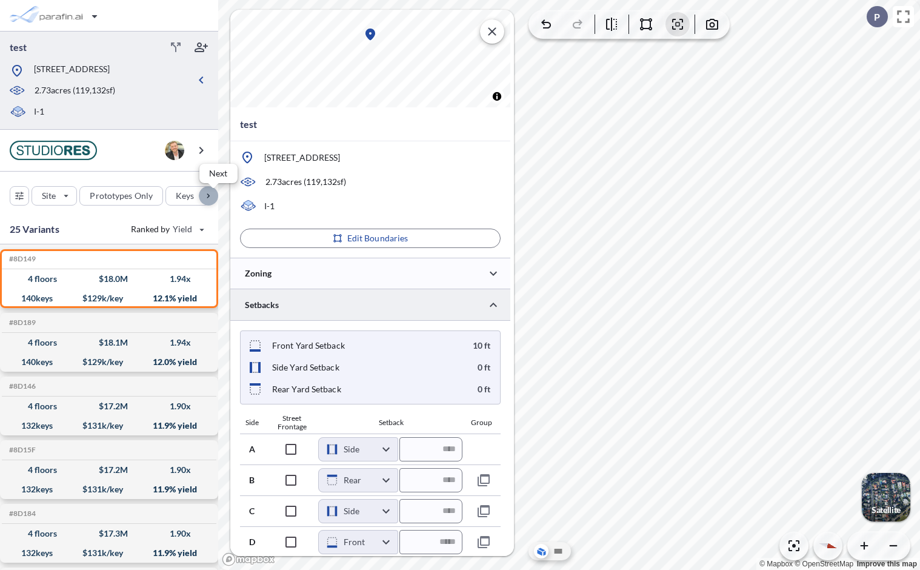
click at [212, 193] on div "button" at bounding box center [208, 195] width 19 height 19
click at [61, 20] on div "button" at bounding box center [56, 16] width 102 height 24
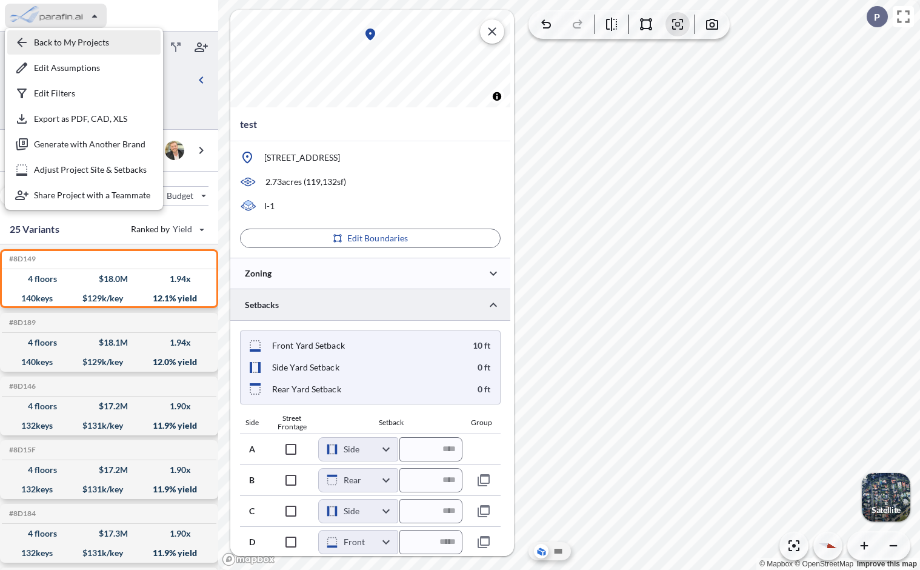
click at [62, 38] on div "button" at bounding box center [83, 42] width 153 height 24
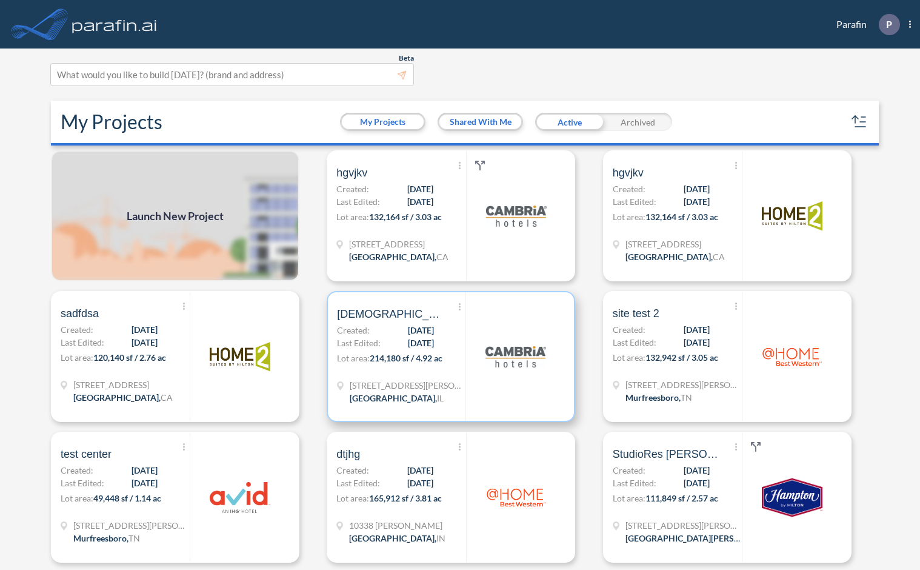
click at [417, 327] on span "[DATE]" at bounding box center [421, 330] width 26 height 13
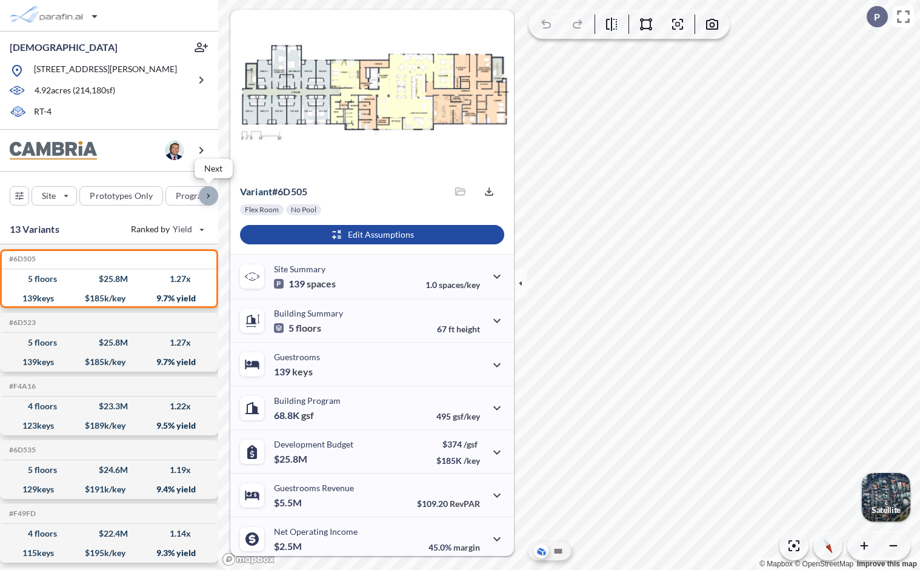
click at [212, 196] on div "button" at bounding box center [208, 195] width 19 height 19
click at [68, 196] on div "button" at bounding box center [51, 196] width 64 height 18
click at [205, 195] on div "button" at bounding box center [208, 195] width 19 height 19
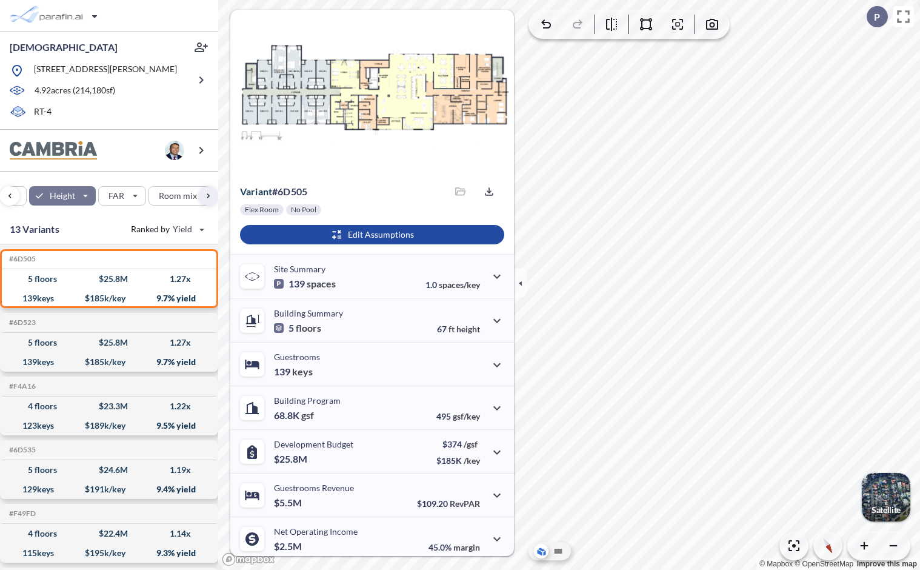
click at [85, 192] on div "button" at bounding box center [62, 195] width 67 height 19
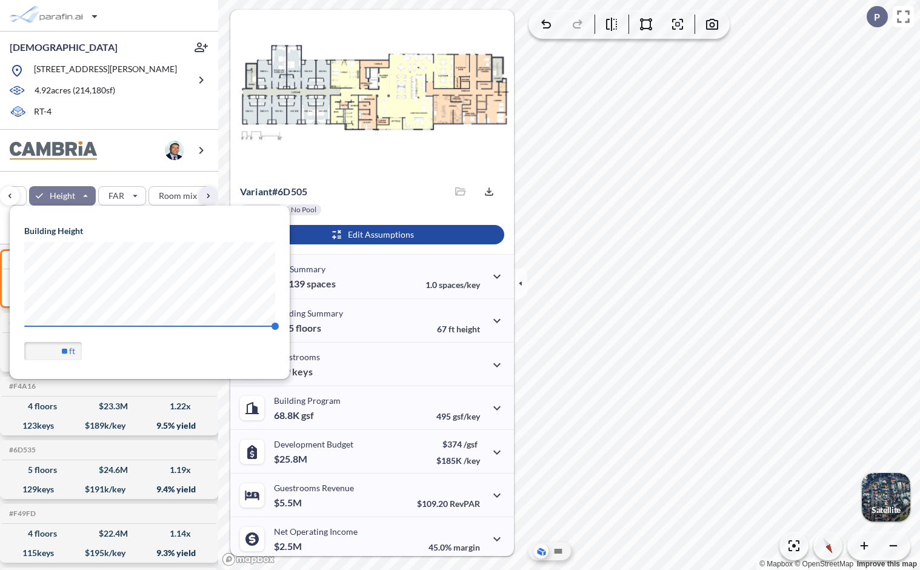
scroll to position [172, 280]
click at [85, 192] on div "button" at bounding box center [62, 195] width 67 height 19
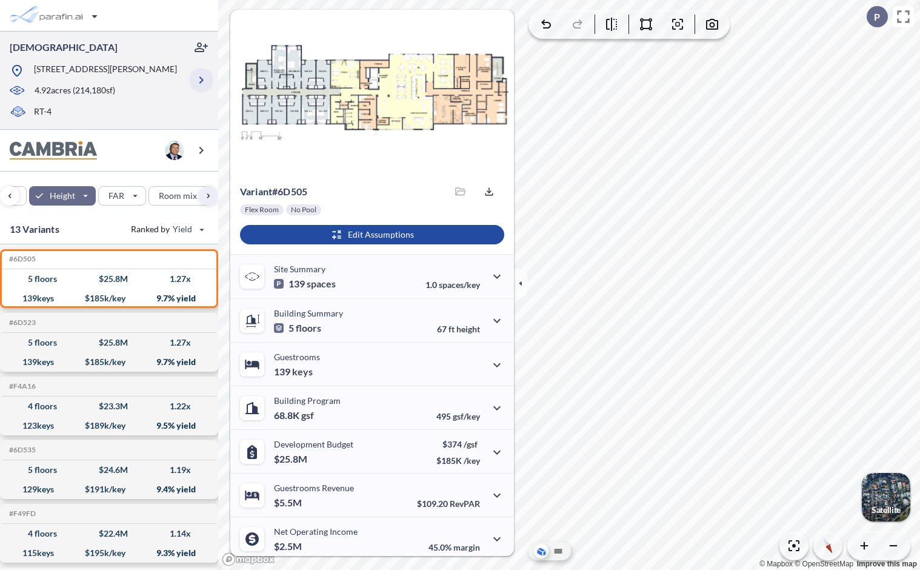
click at [211, 84] on button "button" at bounding box center [201, 80] width 24 height 24
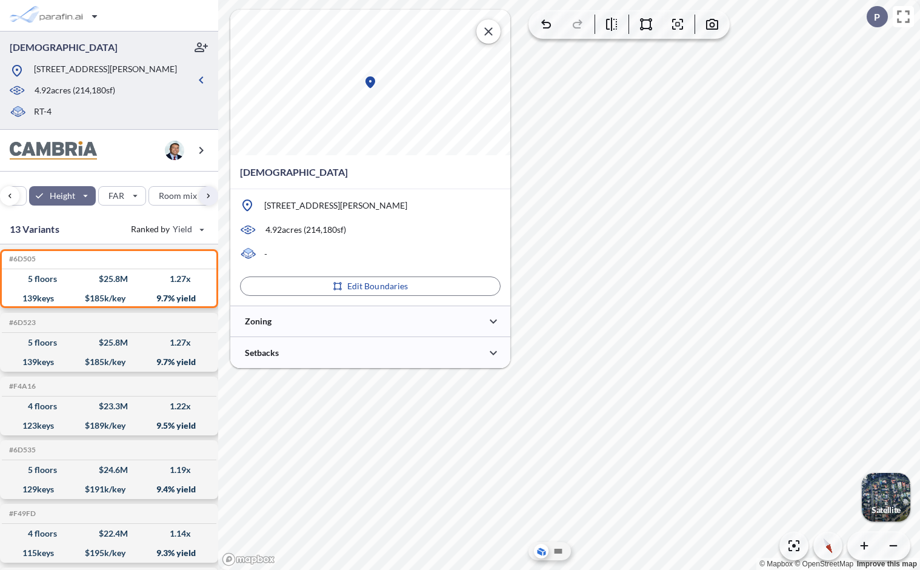
type input "***"
click at [388, 317] on div at bounding box center [370, 320] width 280 height 31
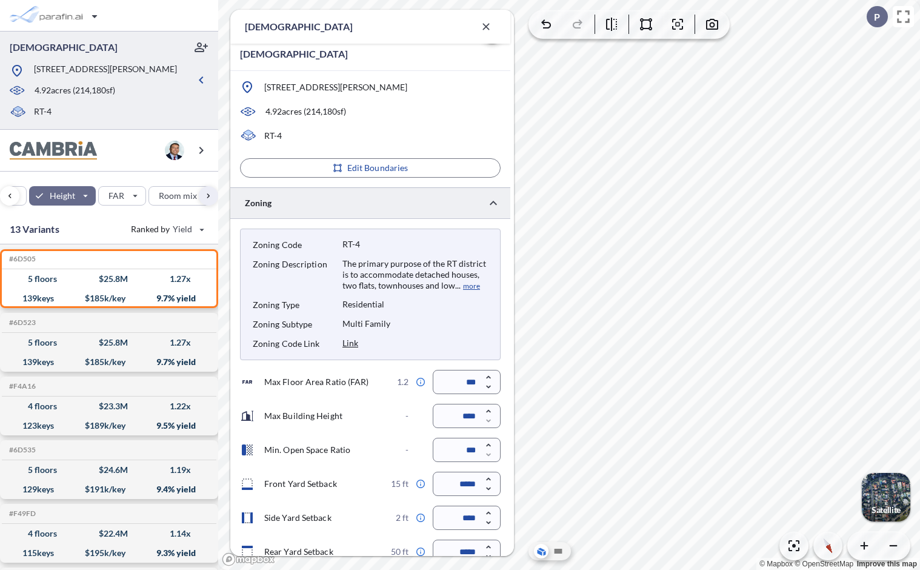
scroll to position [200, 0]
